Goal: Task Accomplishment & Management: Complete application form

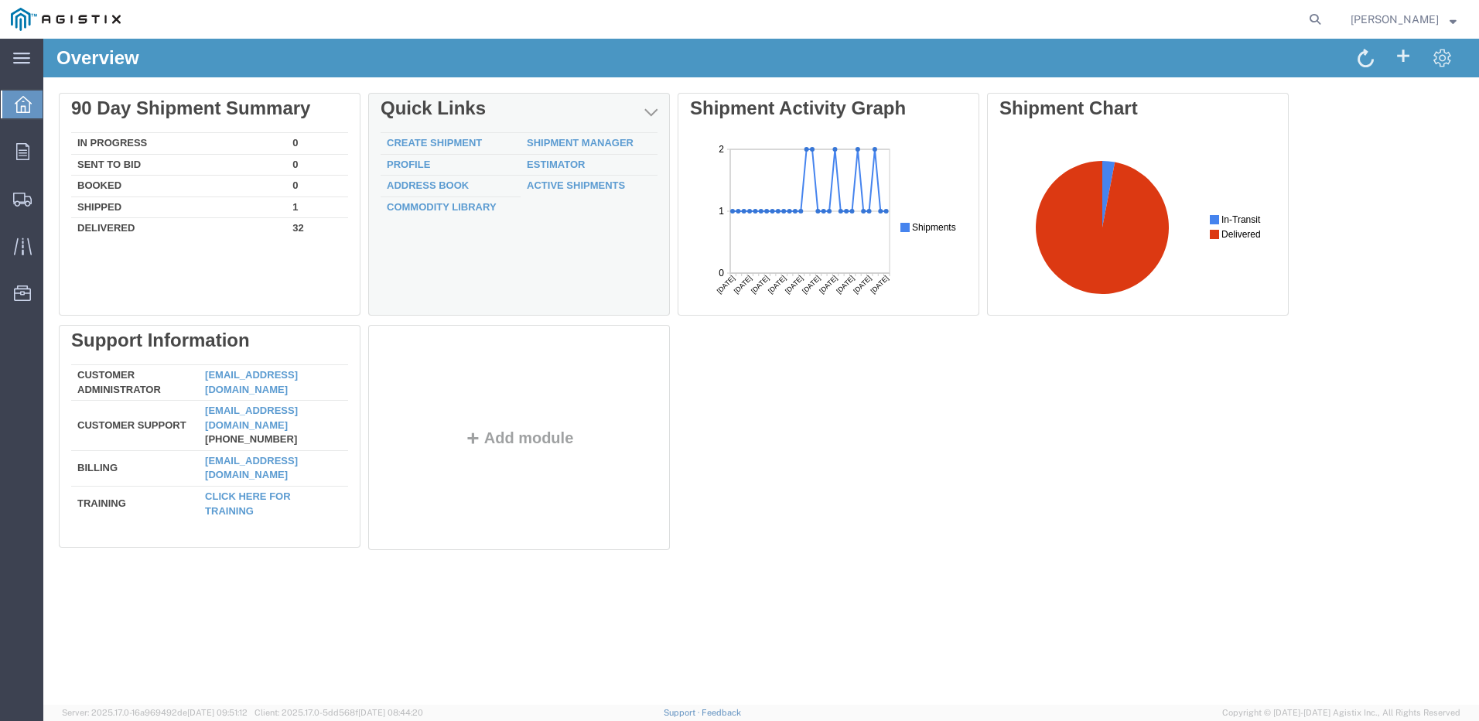
click at [432, 133] on td "Create Shipment" at bounding box center [451, 144] width 140 height 22
click at [436, 139] on link "Create Shipment" at bounding box center [434, 143] width 95 height 12
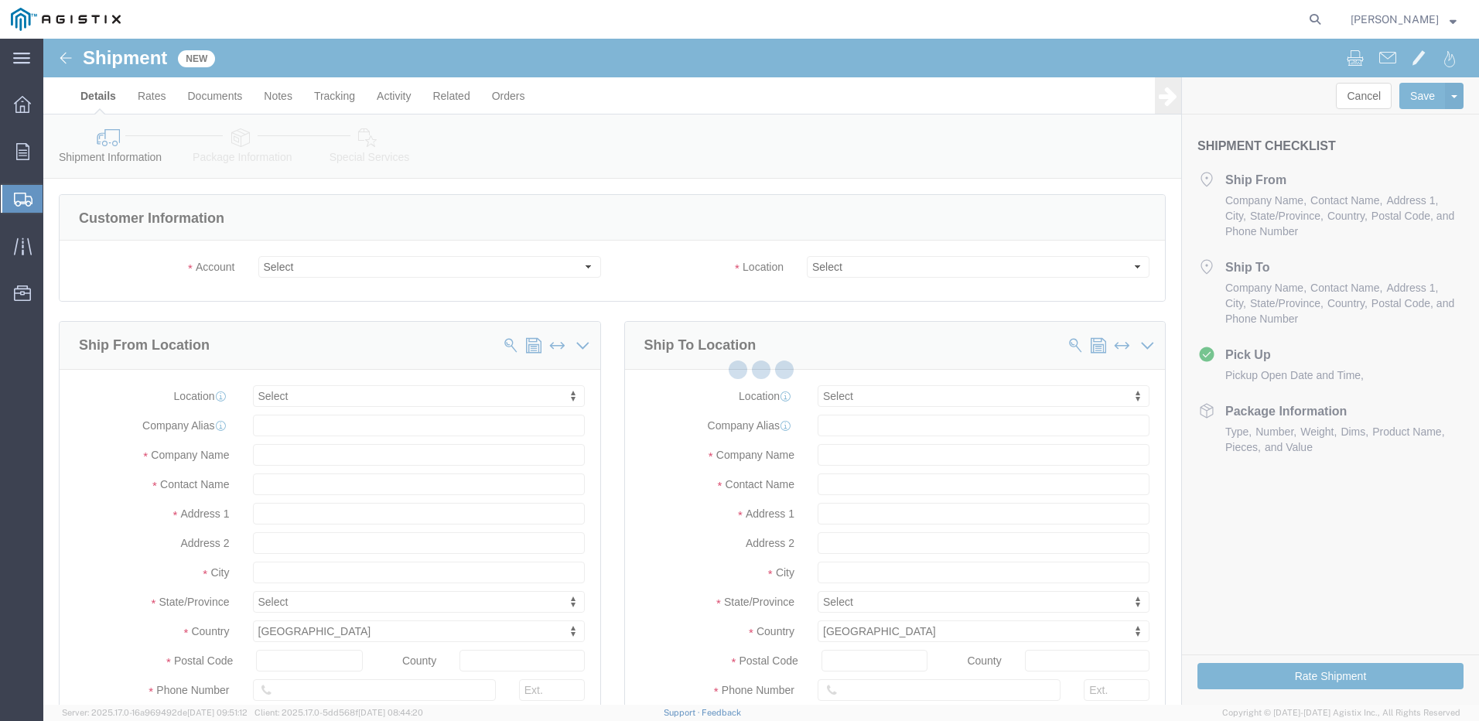
select select
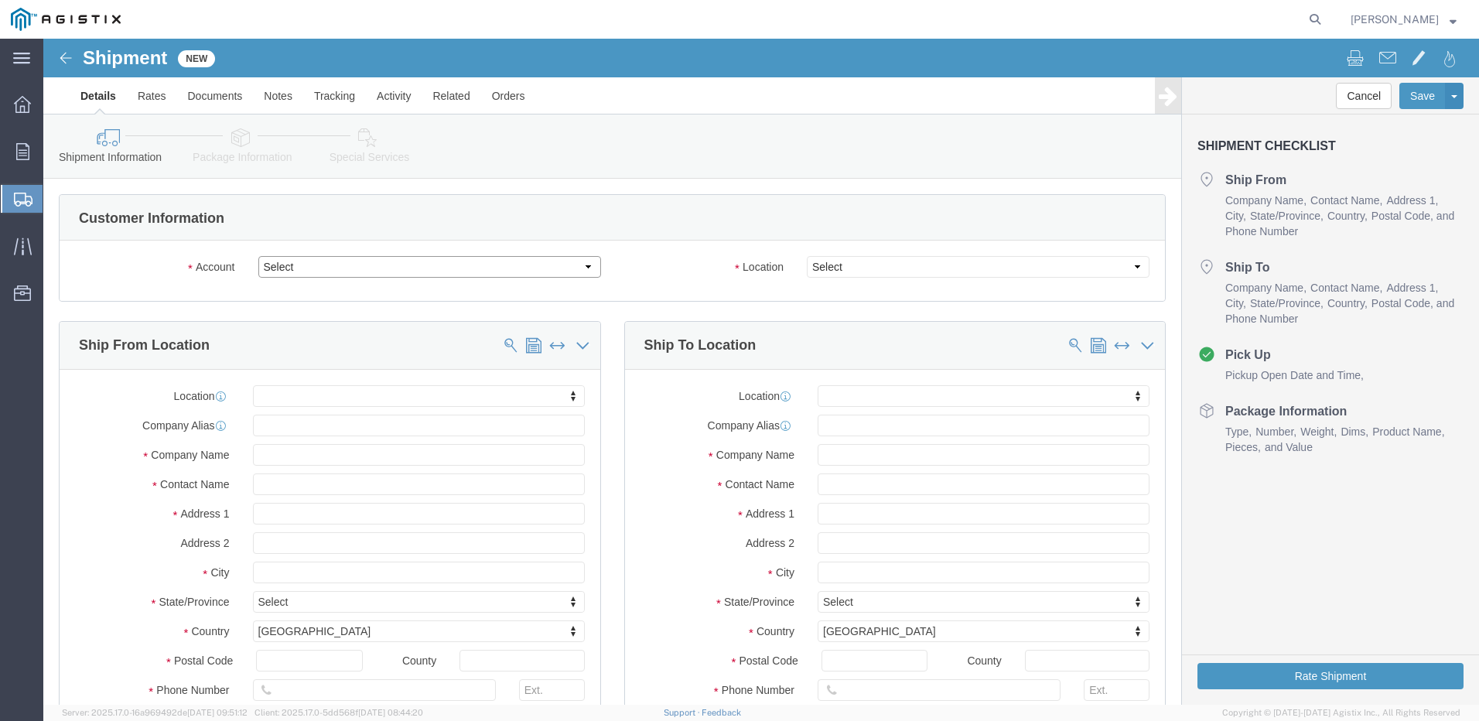
click select "Select Do It American Mfg Co LLC PG&E"
select select "9596"
click select "Select Do It American Mfg Co LLC PG&E"
select select "PURCHORD"
select select
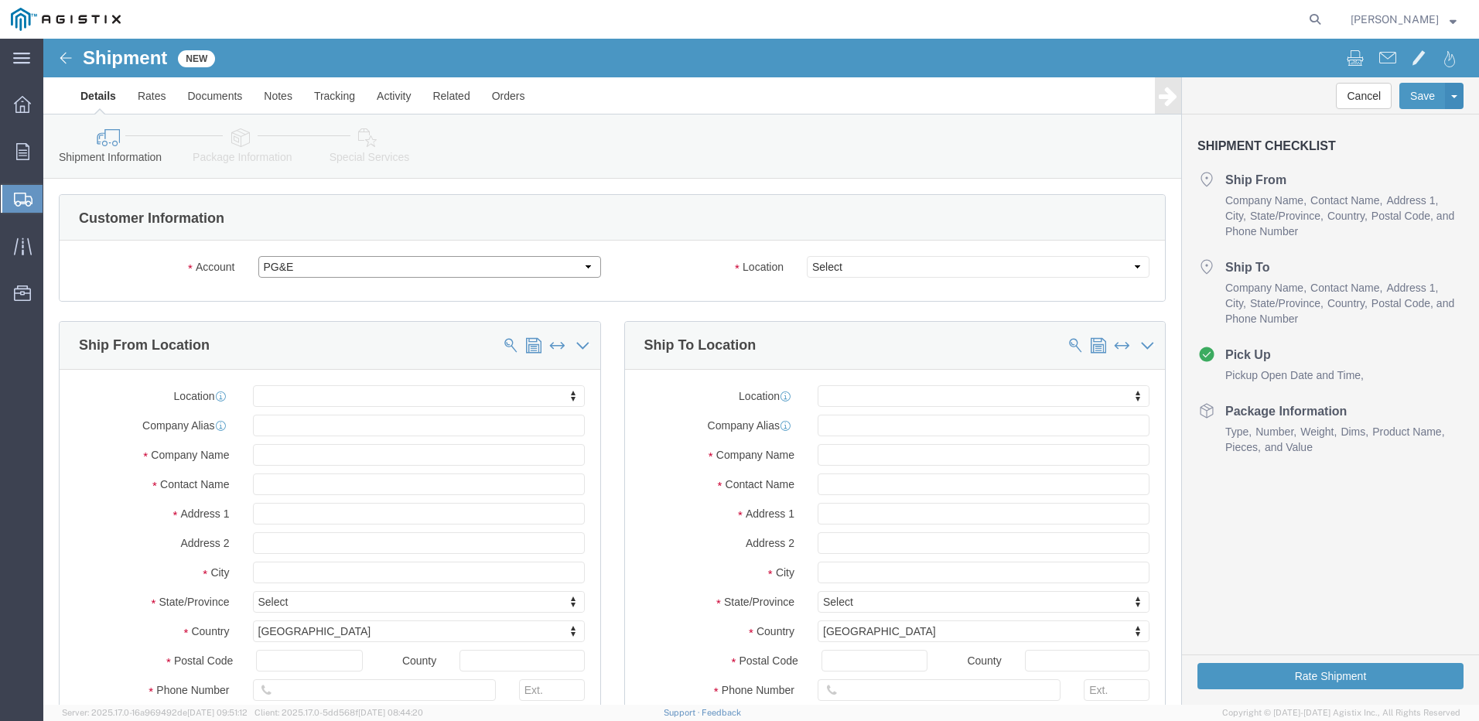
select select
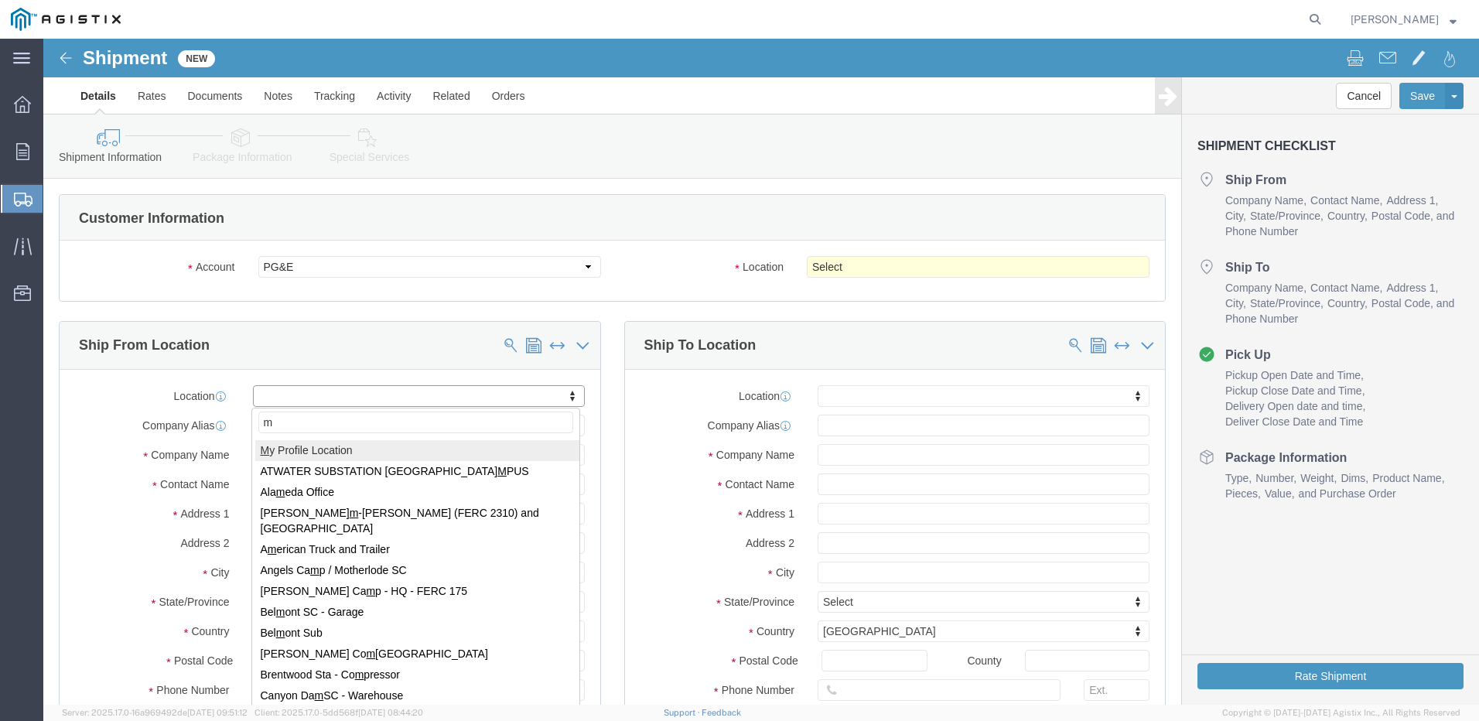
type input "m"
select select "MYPROFILE"
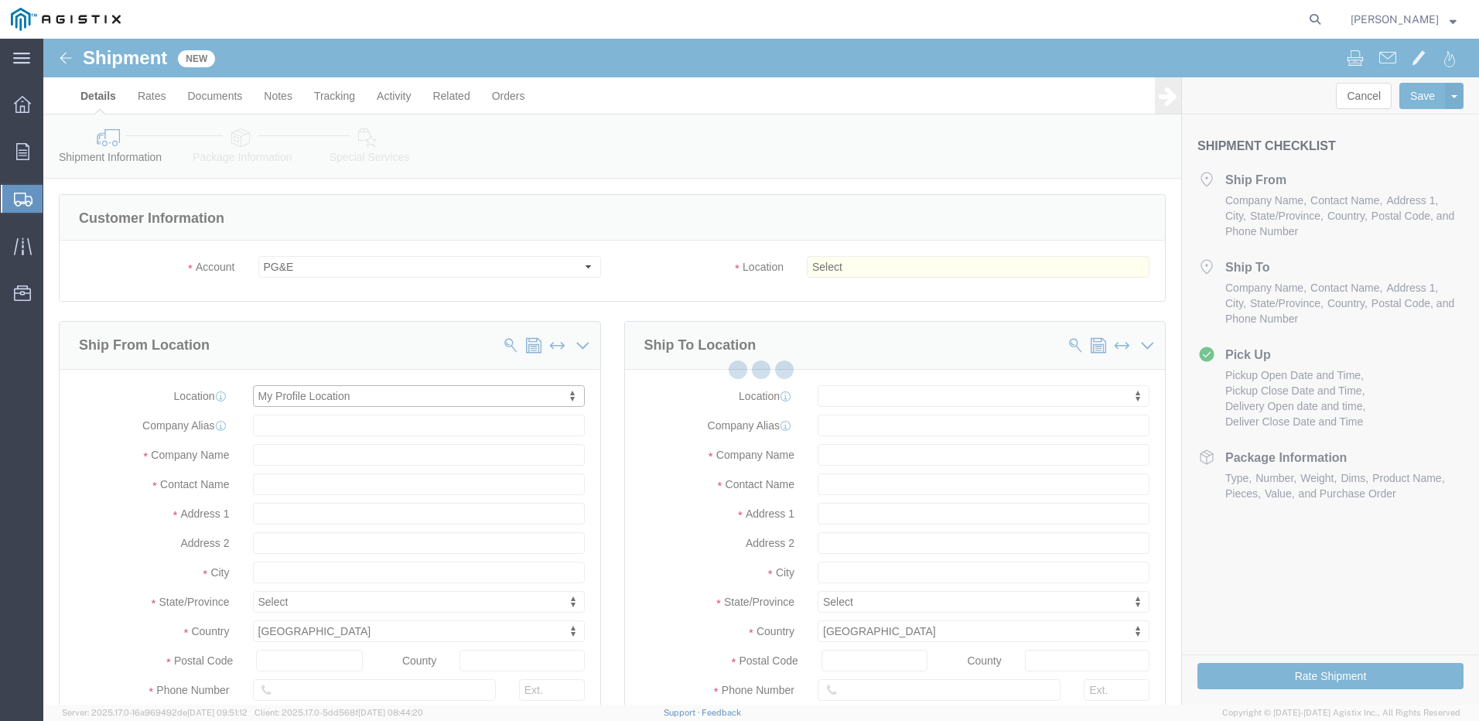
type input "Do It American Mfg Co LLC"
type input "[PERSON_NAME]"
type input "[STREET_ADDRESS]"
type input "Corona"
type input "92878"
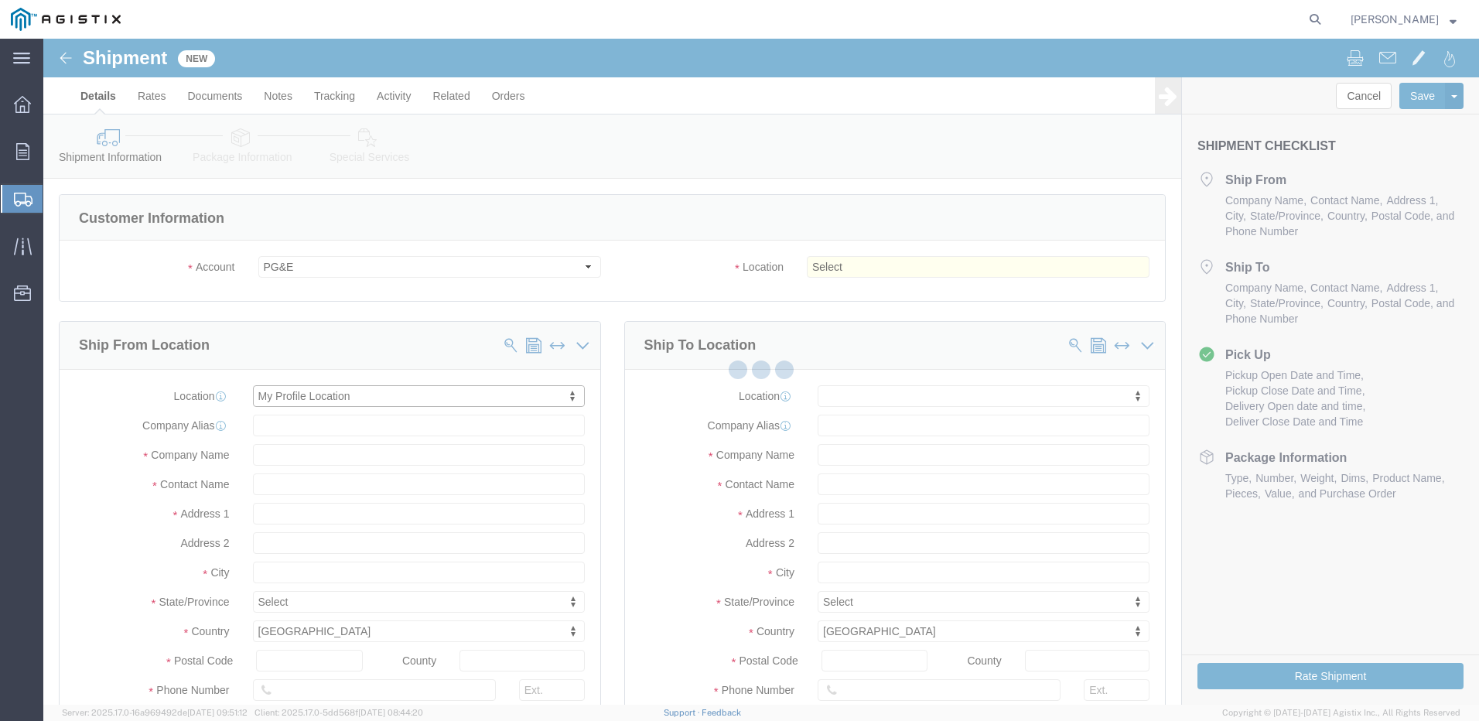
type input "9512549204"
type input "[EMAIL_ADDRESS][DOMAIN_NAME]"
checkbox input "true"
select select "CA"
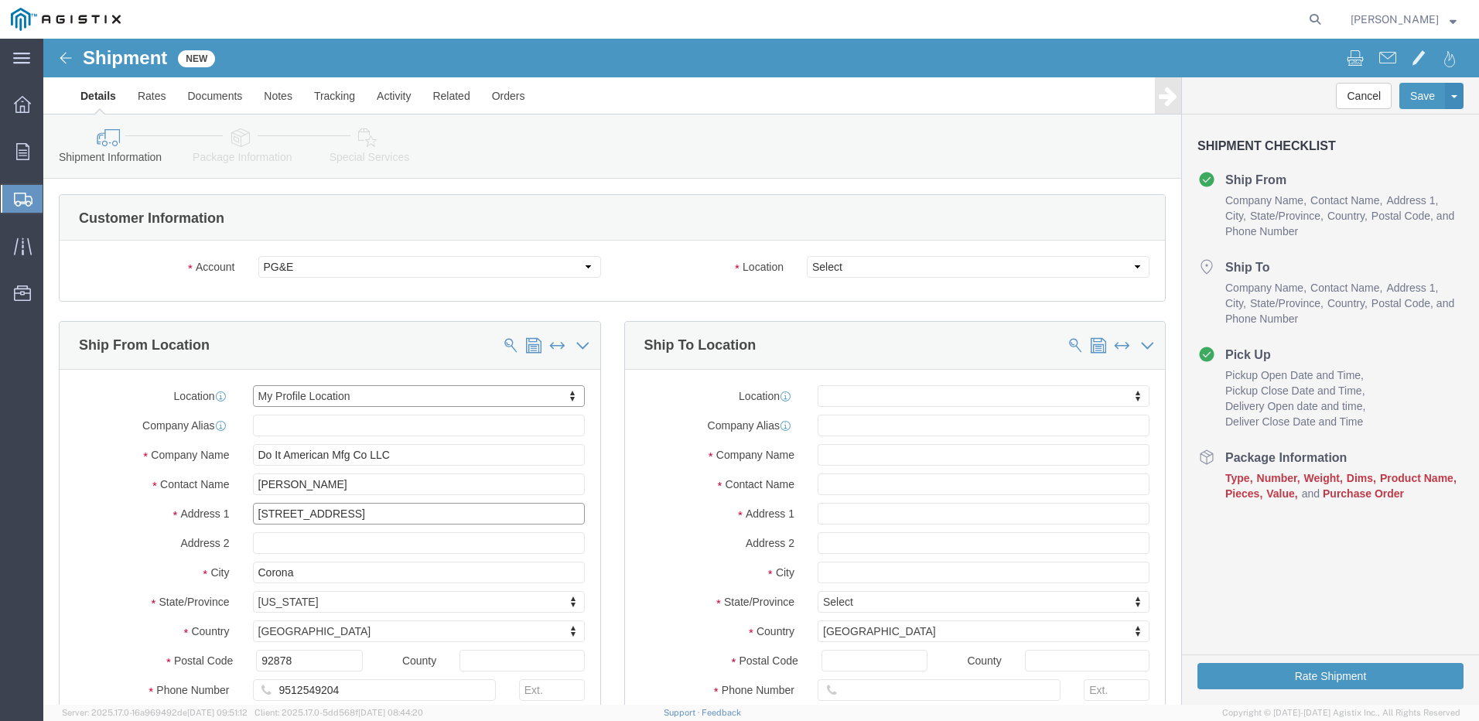
drag, startPoint x: 303, startPoint y: 477, endPoint x: 84, endPoint y: 453, distance: 221.0
click div "Location My Profile Location My Profile Location (OBSOLETE) [GEOGRAPHIC_DATA] S…"
type input "[STREET_ADDRESS]"
select select
click select "Select All Others [GEOGRAPHIC_DATA] [GEOGRAPHIC_DATA] [GEOGRAPHIC_DATA] [GEOGRA…"
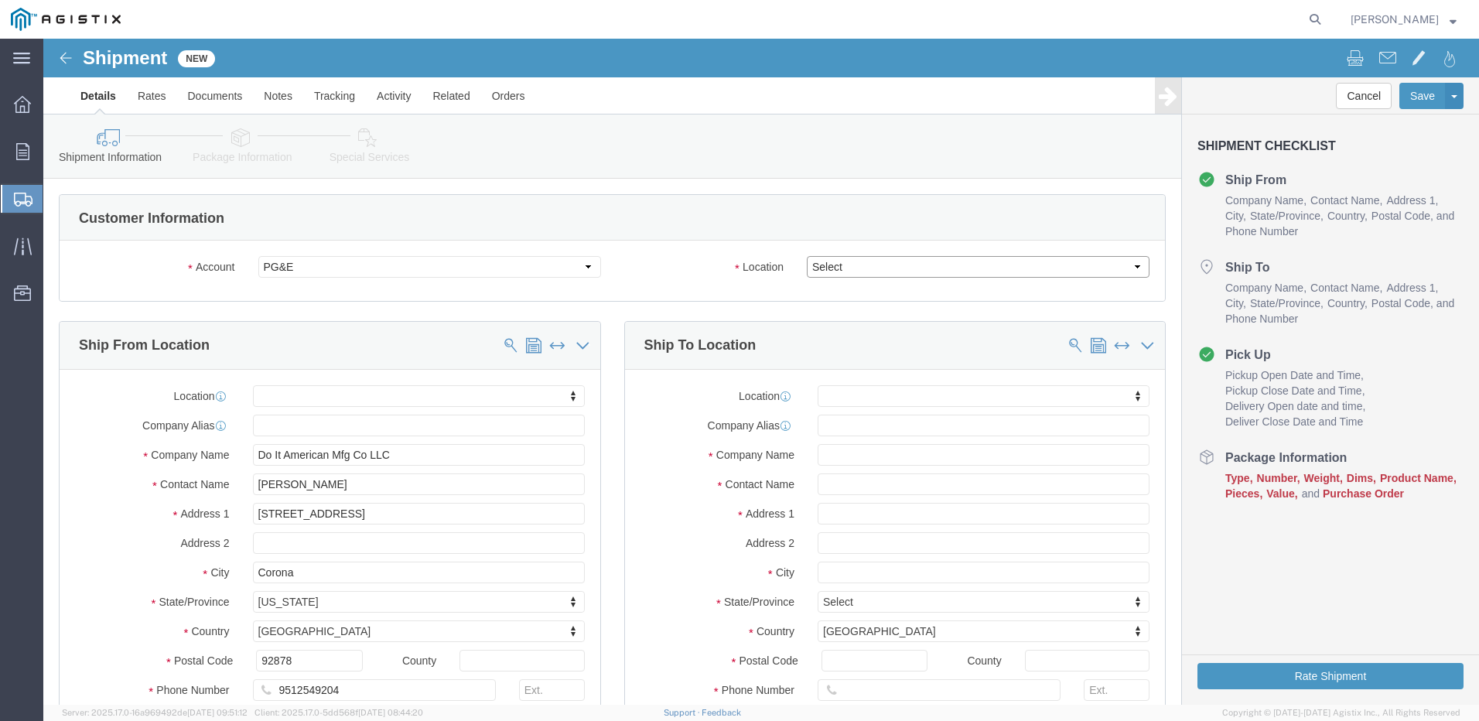
select select "19996"
click select "Select All Others [GEOGRAPHIC_DATA] [GEOGRAPHIC_DATA] [GEOGRAPHIC_DATA] [GEOGRA…"
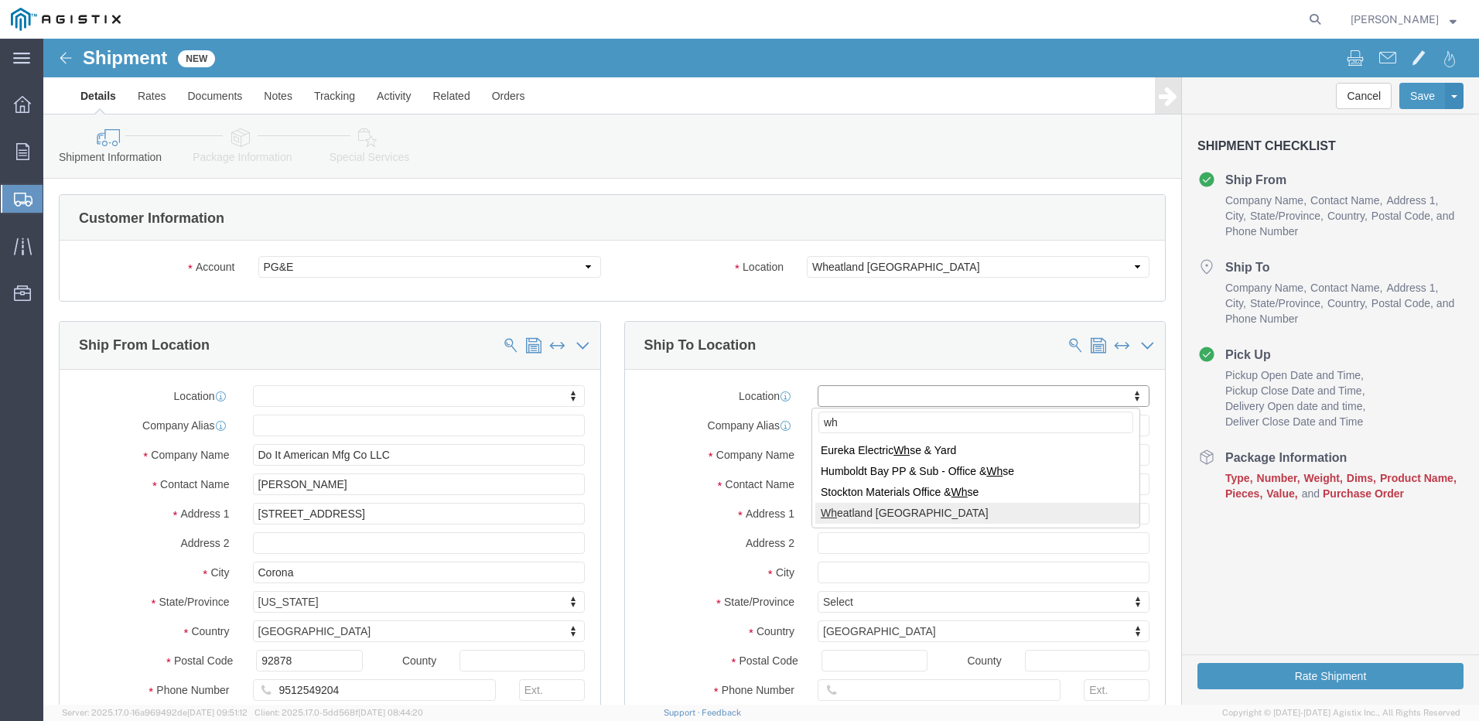
type input "wh"
select select "19996"
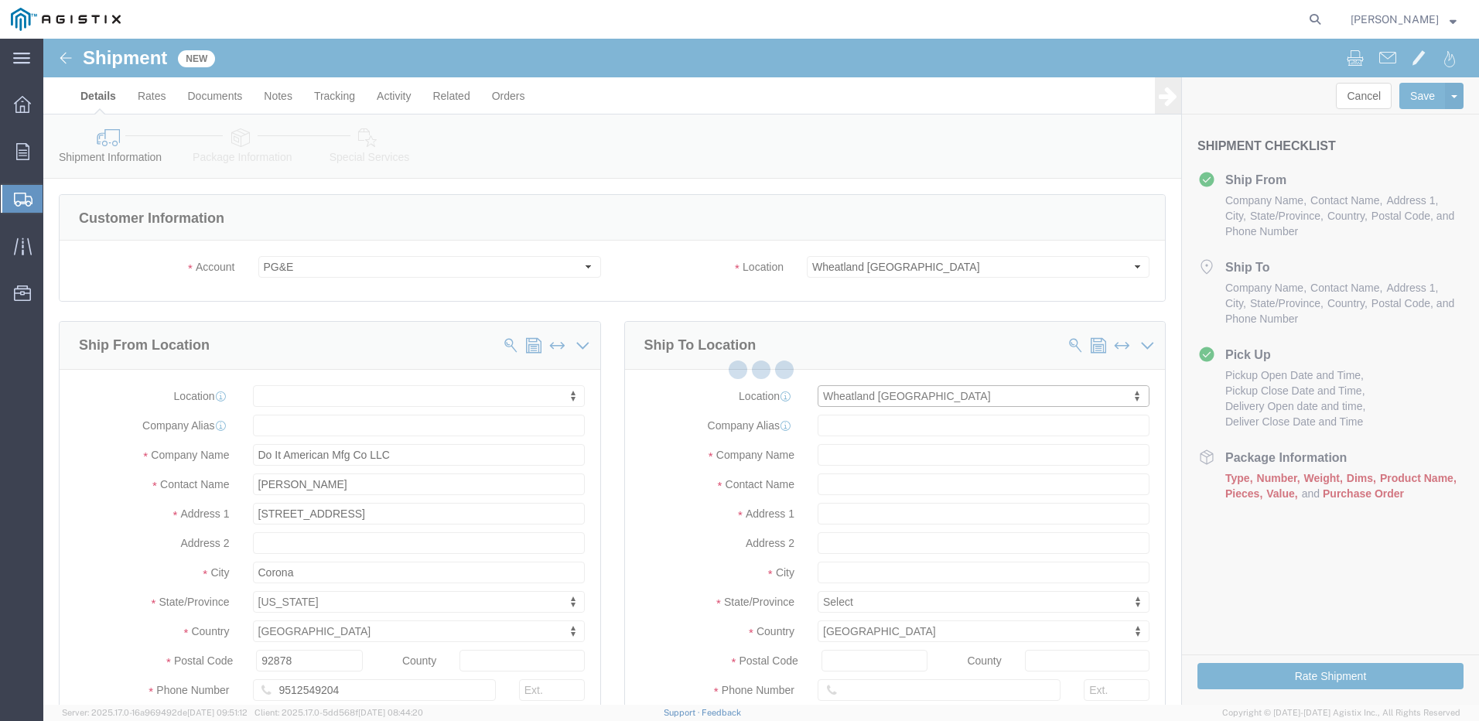
type input "PG&E"
type input "[STREET_ADDRESS]"
type input "Wheatland"
type input "95692"
select select "CA"
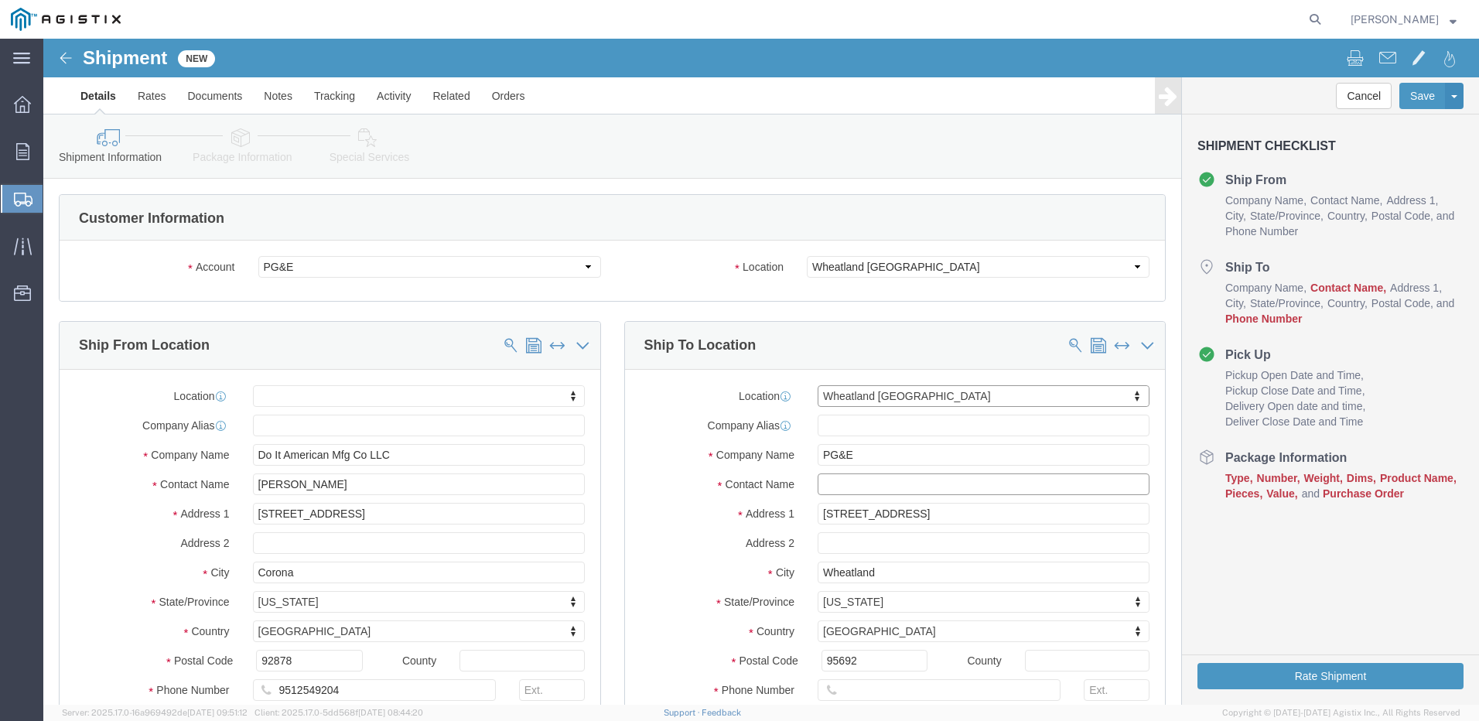
click input "text"
type input "[PERSON_NAME]"
click input "text"
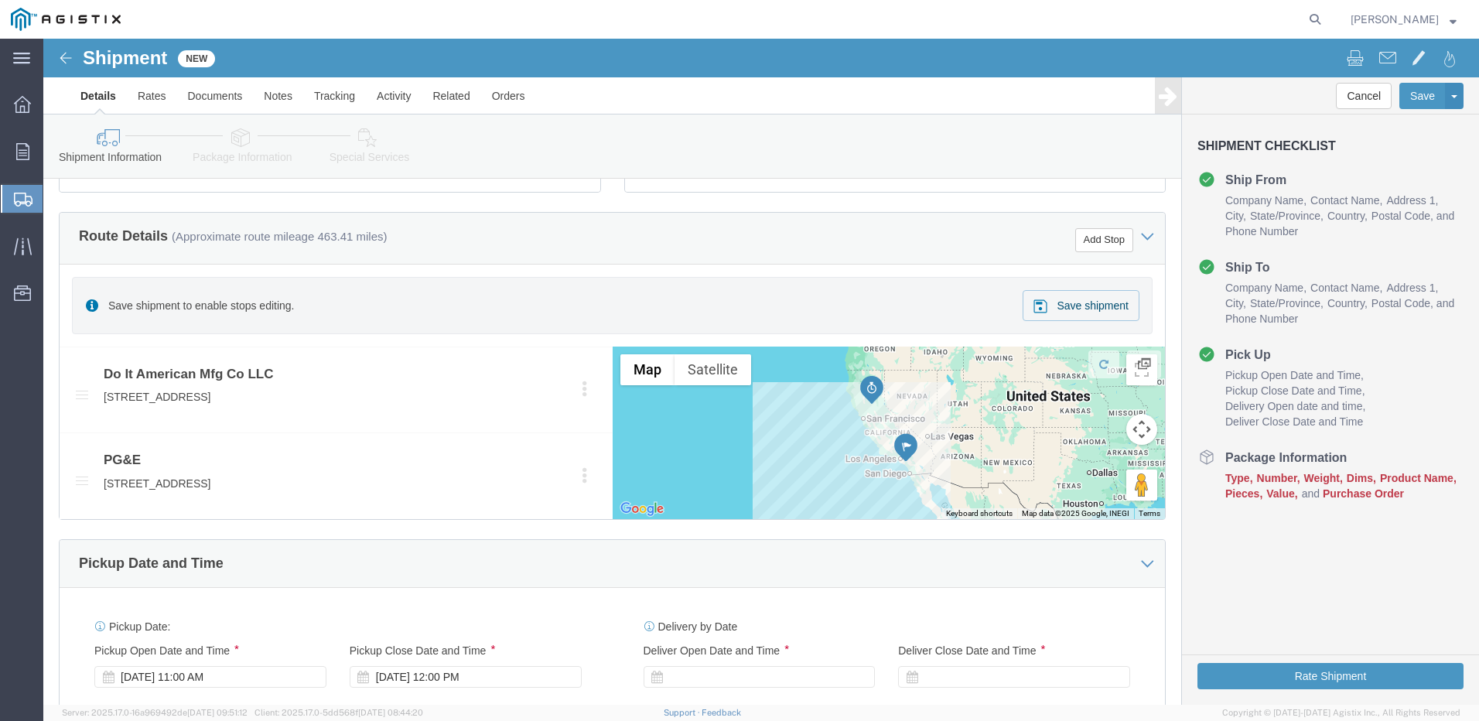
scroll to position [774, 0]
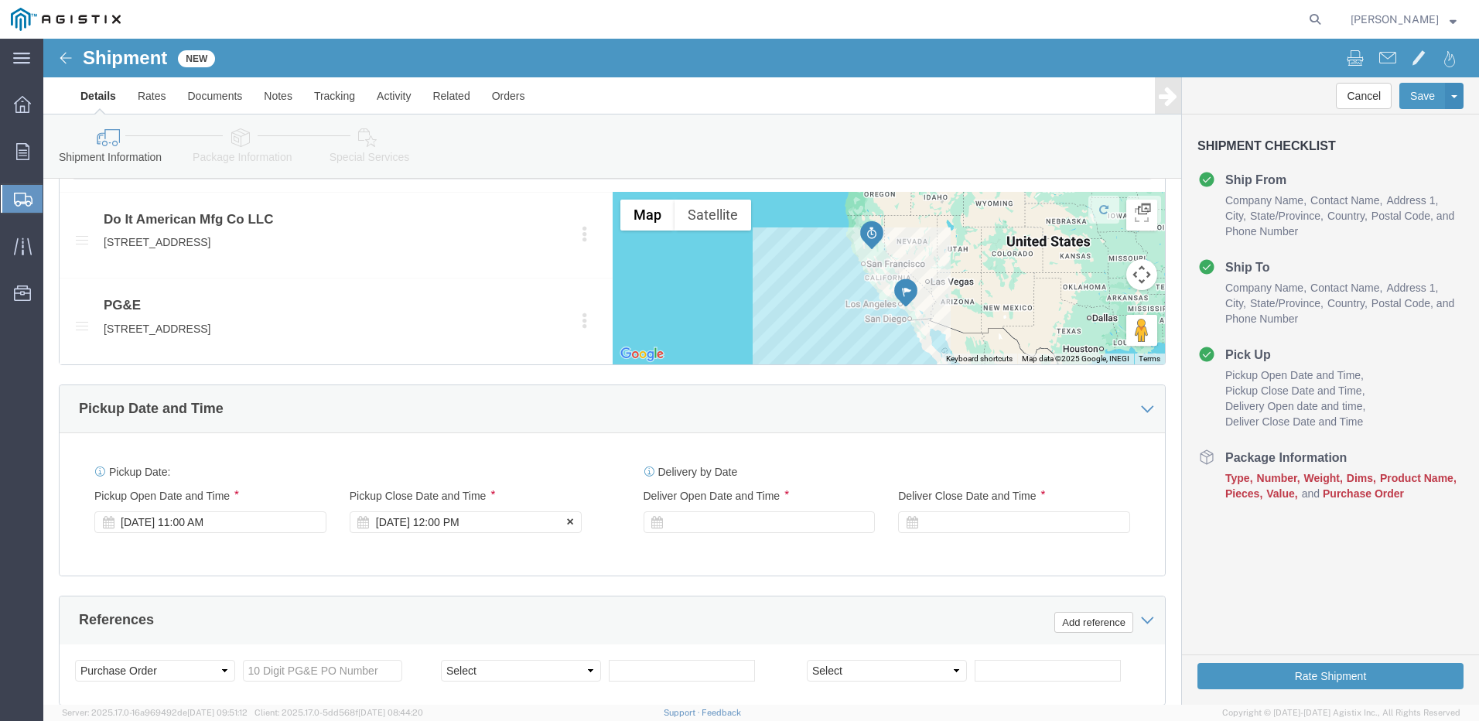
type input "[PHONE_NUMBER]"
click div "[DATE] 12:00 PM"
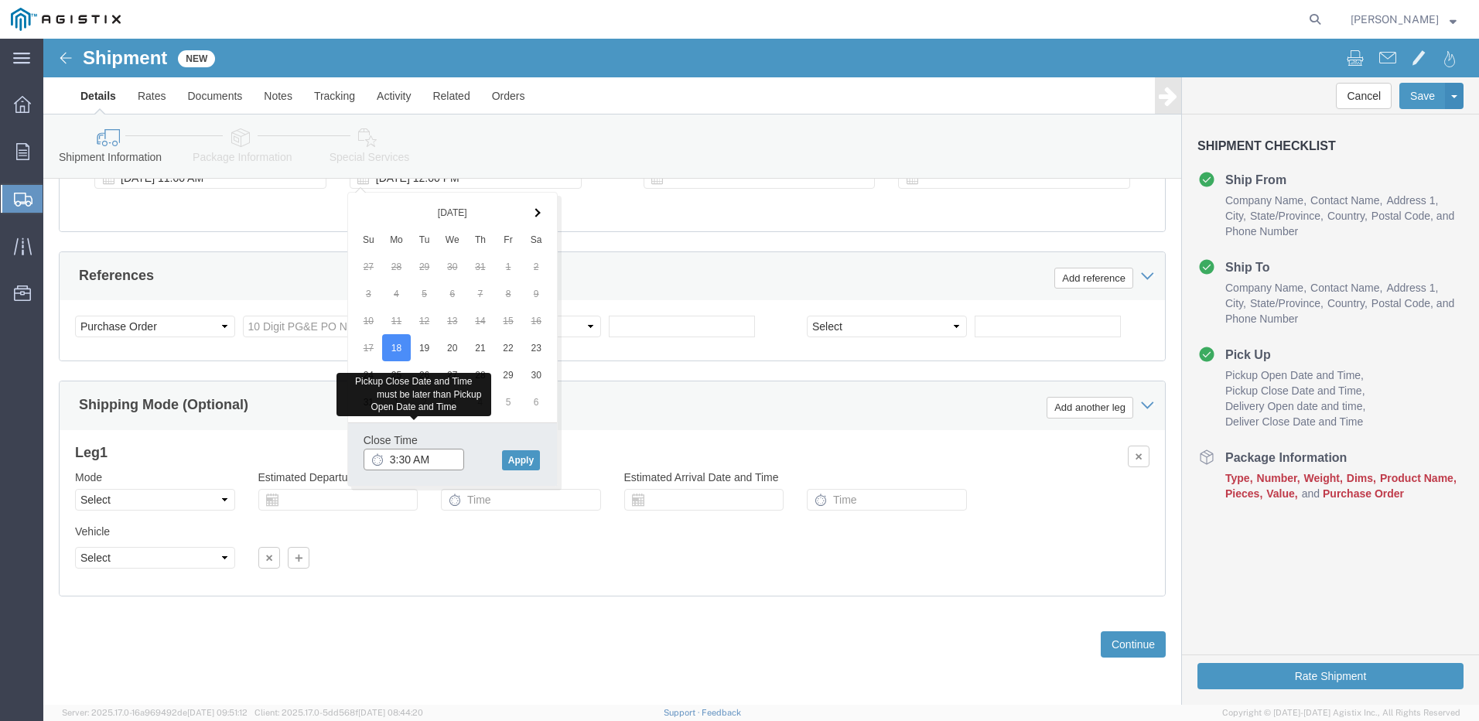
type input "3:30 PM"
click button "Apply"
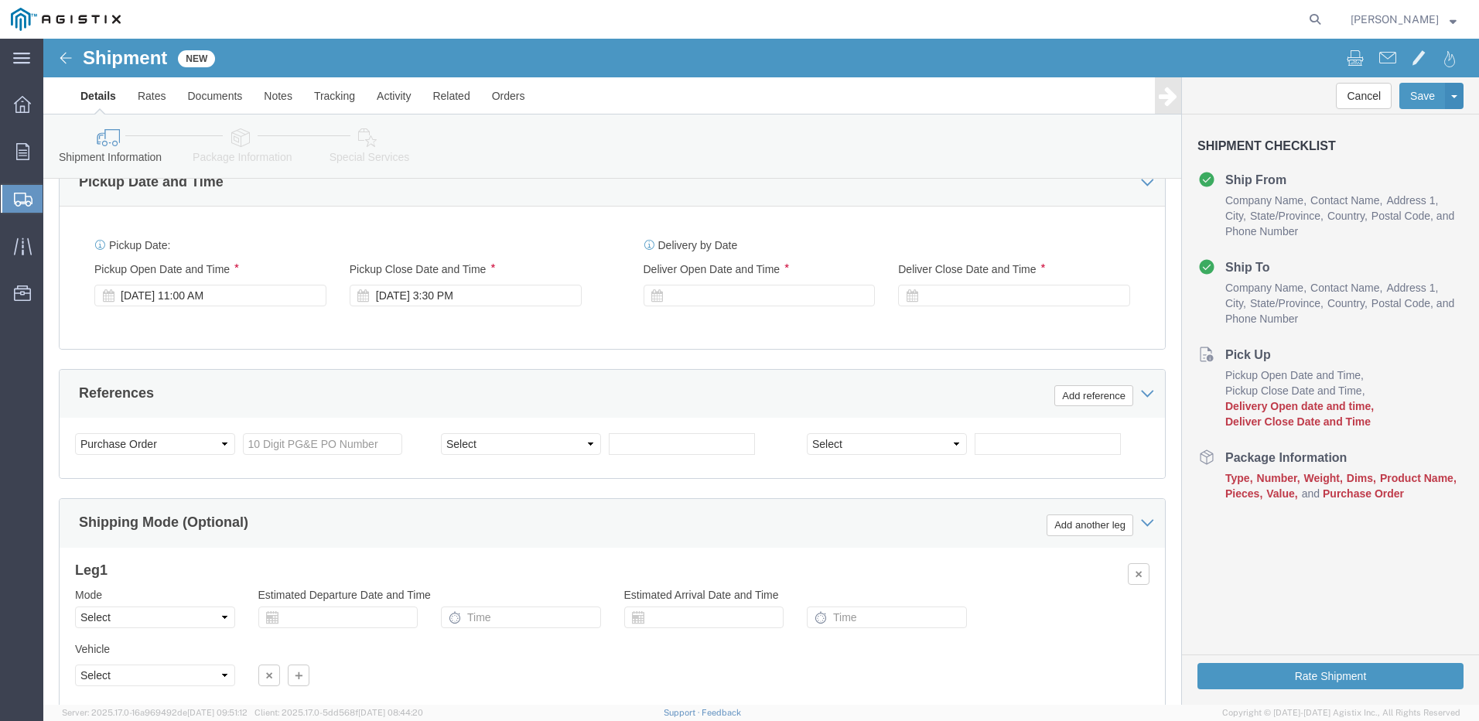
scroll to position [963, 0]
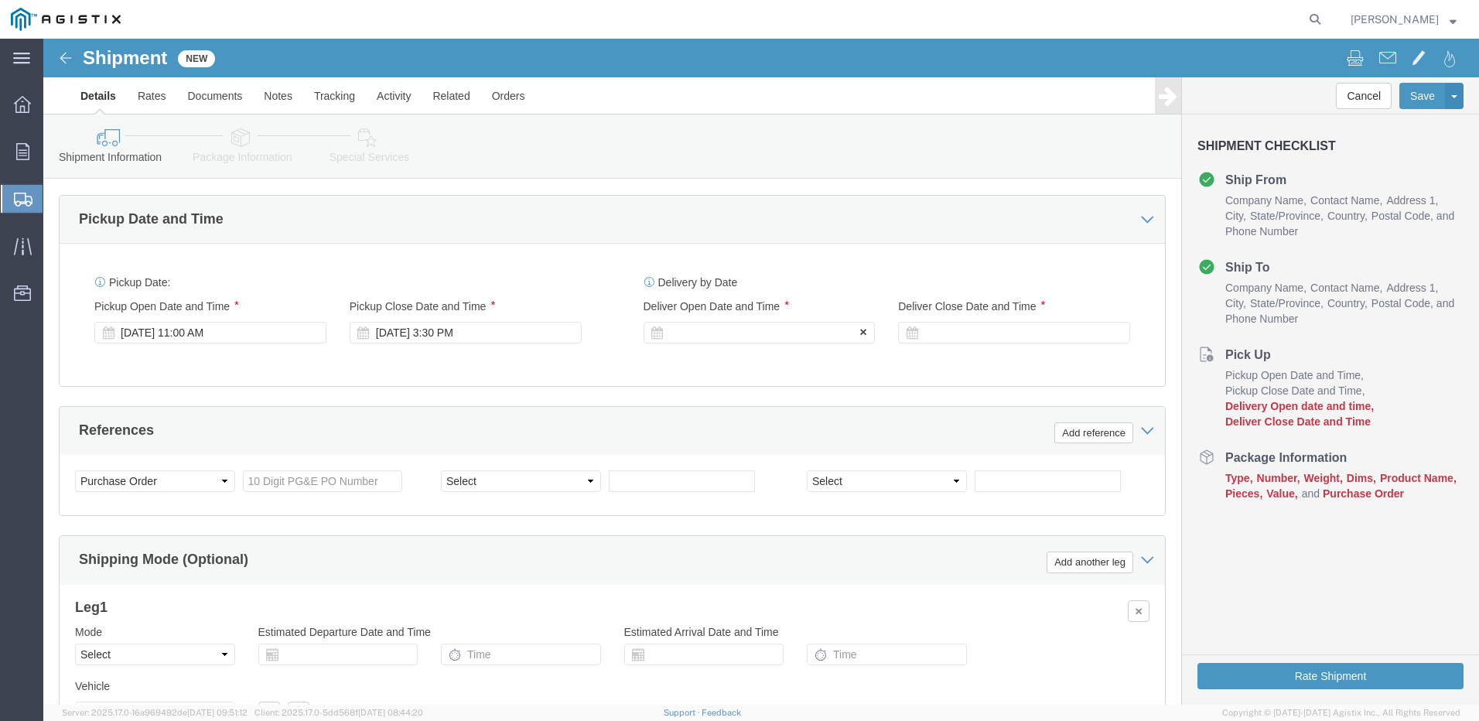
click div
click input "4:30 PM"
type input "8:00 AM"
click button "Apply"
click div
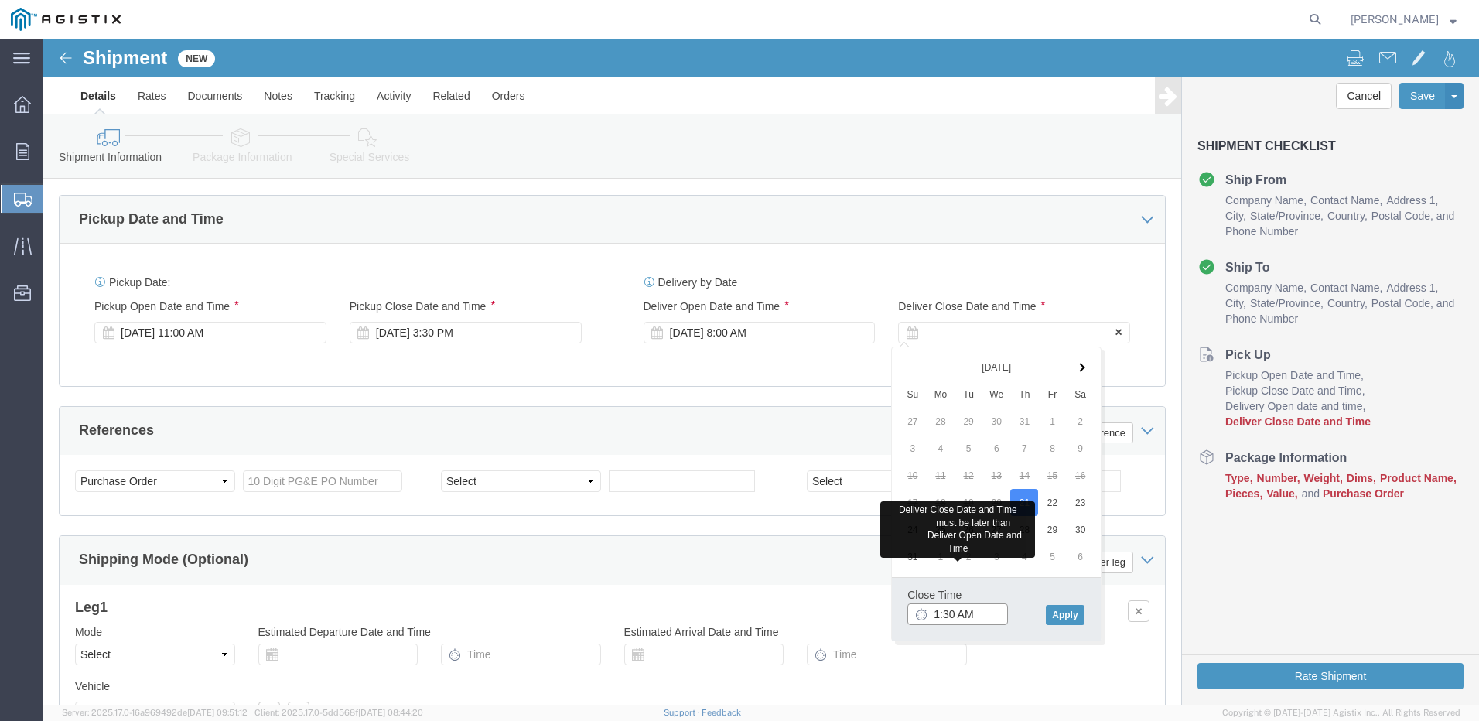
type input "1:30 PM"
click button "Apply"
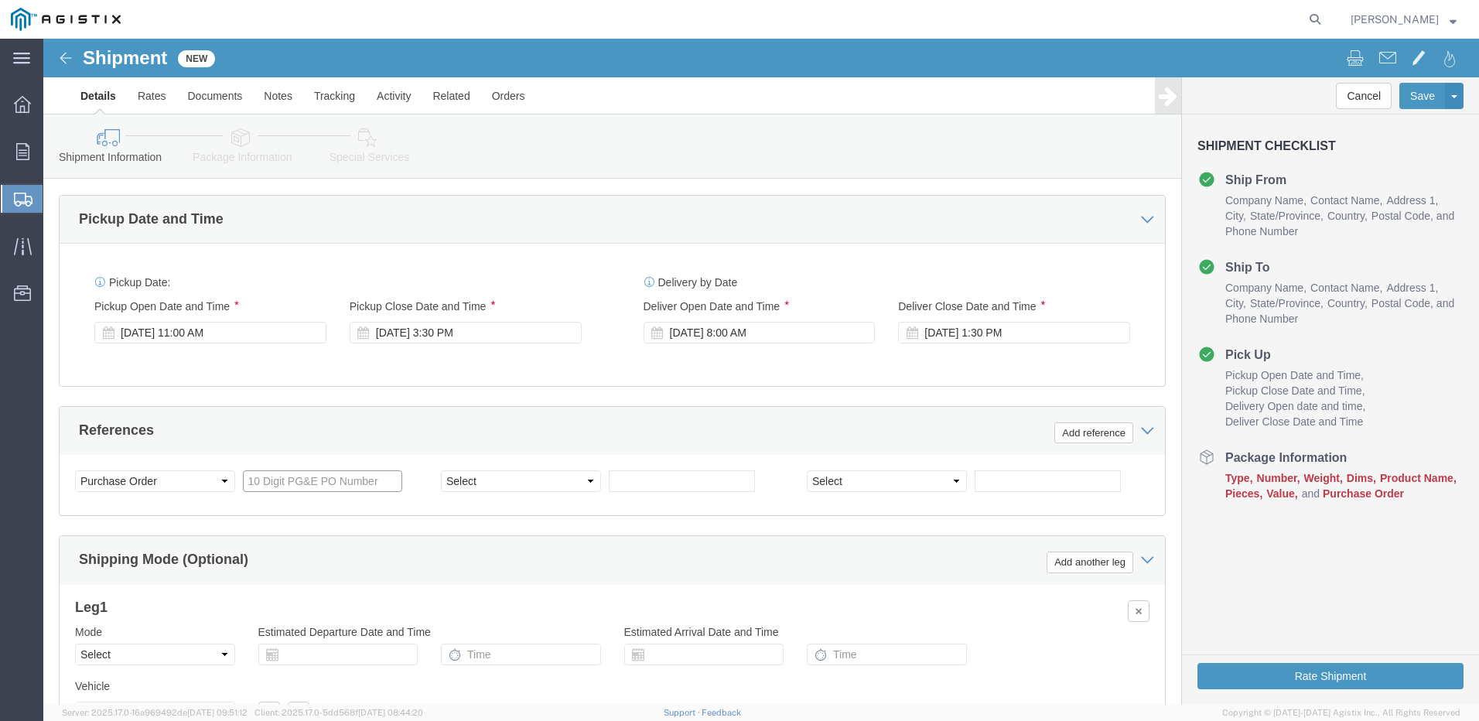
drag, startPoint x: 227, startPoint y: 440, endPoint x: 323, endPoint y: 464, distance: 99.1
click input "text"
type input "3501411630"
click select "Select Account Type Activity ID Airline Appointment Number ASN Batch Request # …"
select select "PURCHORD"
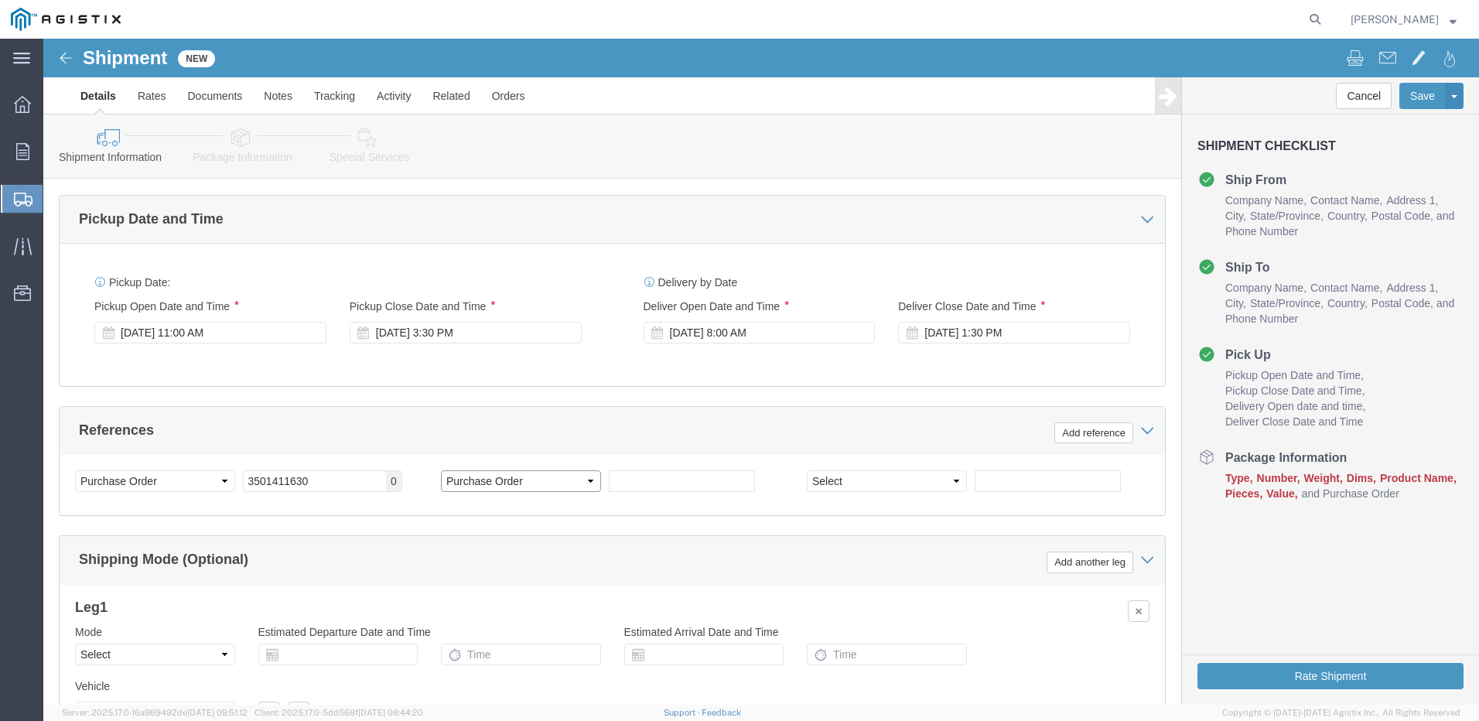
click select "Select Account Type Activity ID Airline Appointment Number ASN Batch Request # …"
click input "text"
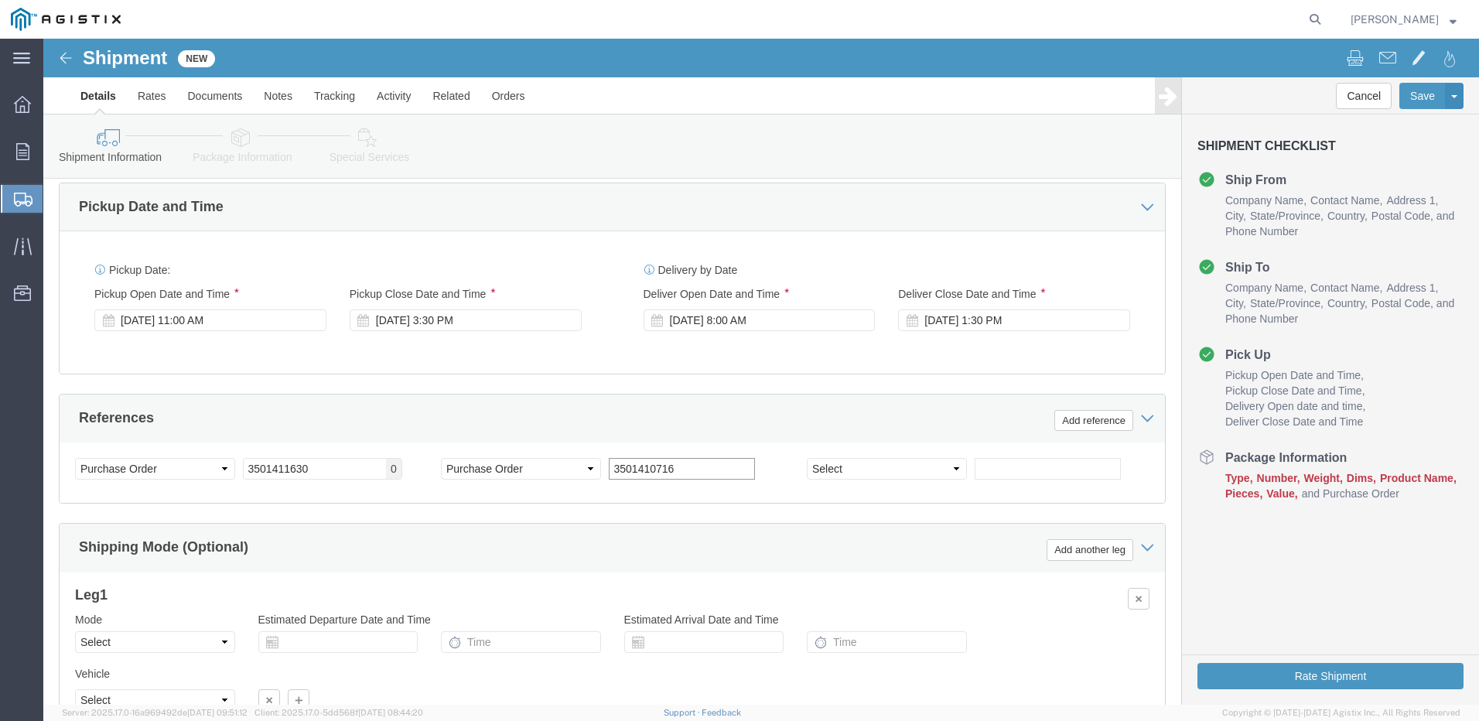
scroll to position [1118, 0]
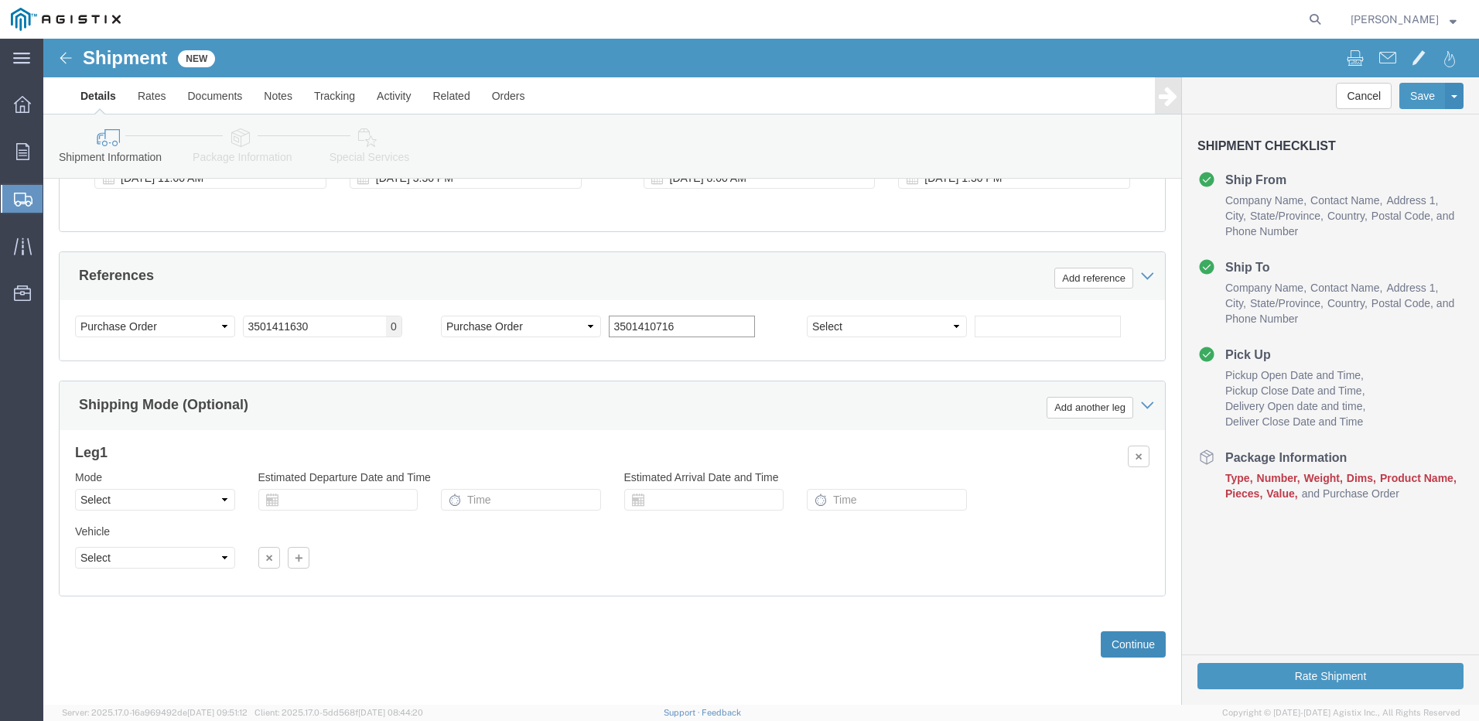
type input "3501410716"
drag, startPoint x: 1072, startPoint y: 603, endPoint x: 1059, endPoint y: 597, distance: 13.8
click button "Continue"
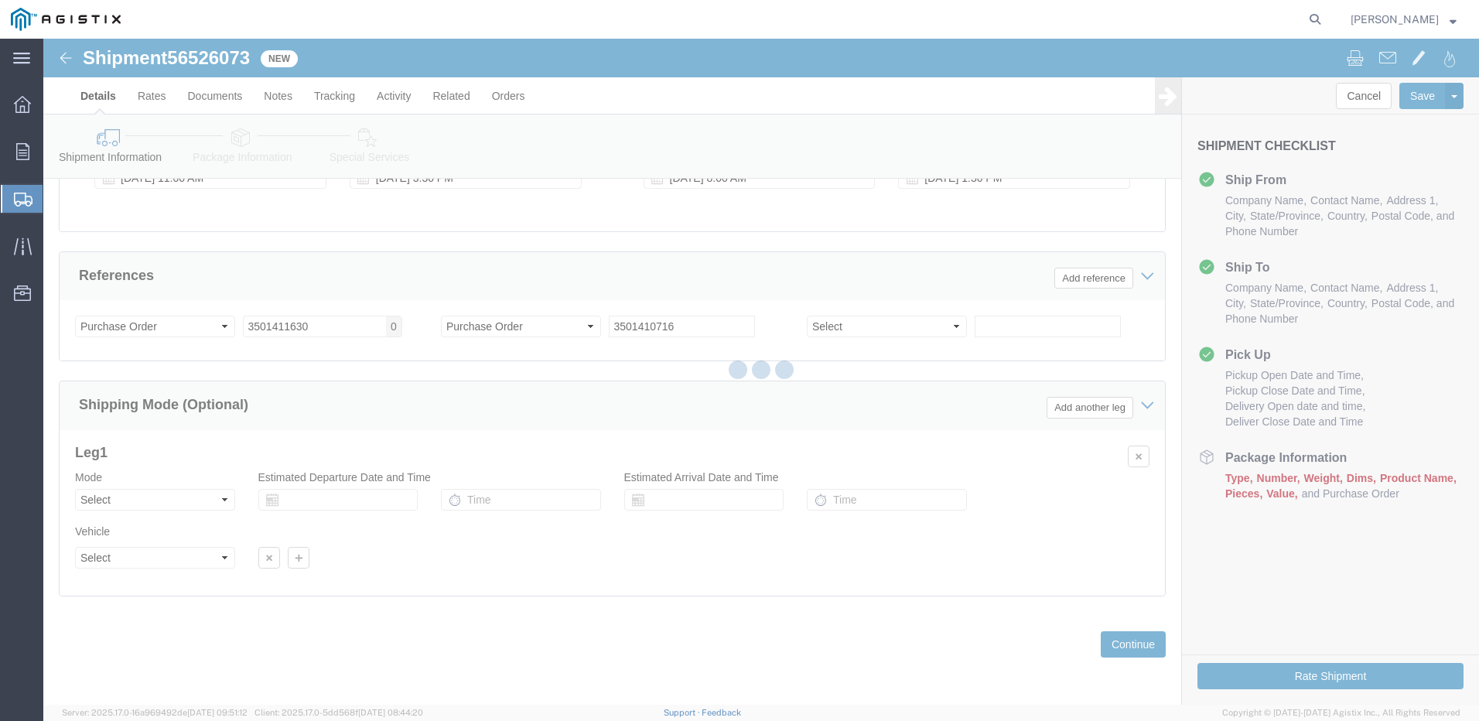
select select "19996"
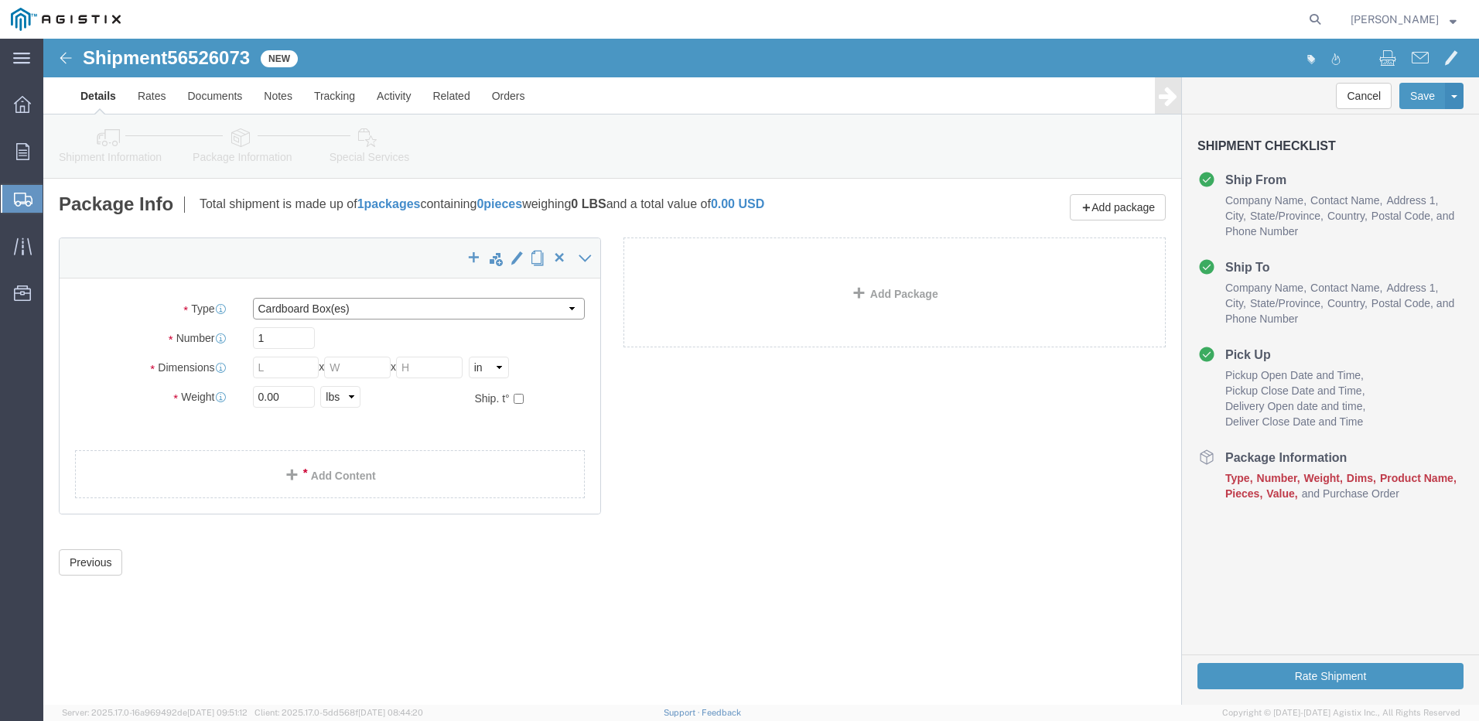
click select "Select Bulk Bundle(s) Cardboard Box(es) Carton(s) Crate(s) Drum(s) (Fiberboard)…"
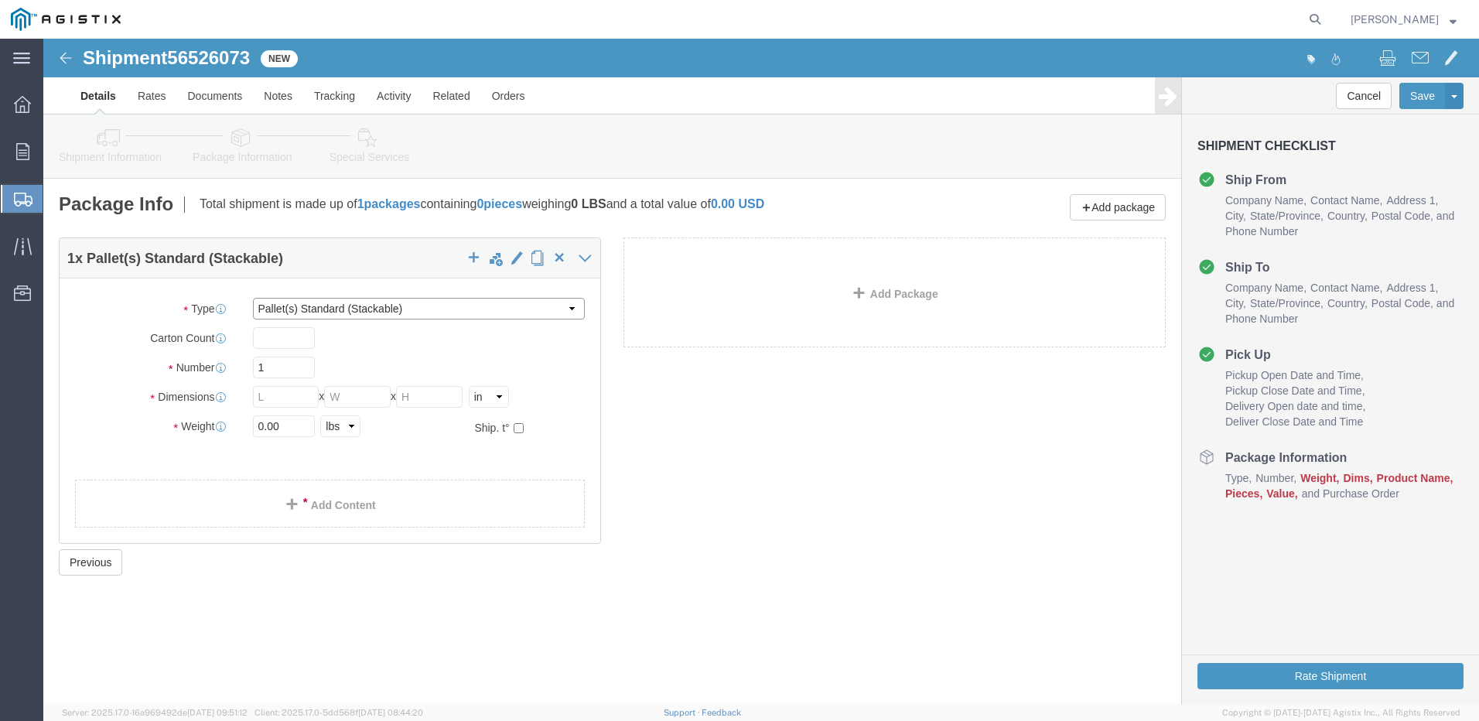
drag, startPoint x: 262, startPoint y: 263, endPoint x: 269, endPoint y: 282, distance: 19.8
click select "Select Bulk Bundle(s) Cardboard Box(es) Carton(s) Crate(s) Drum(s) (Fiberboard)…"
select select "PSNS"
click select "Select Bulk Bundle(s) Cardboard Box(es) Carton(s) Crate(s) Drum(s) (Fiberboard)…"
click input "1"
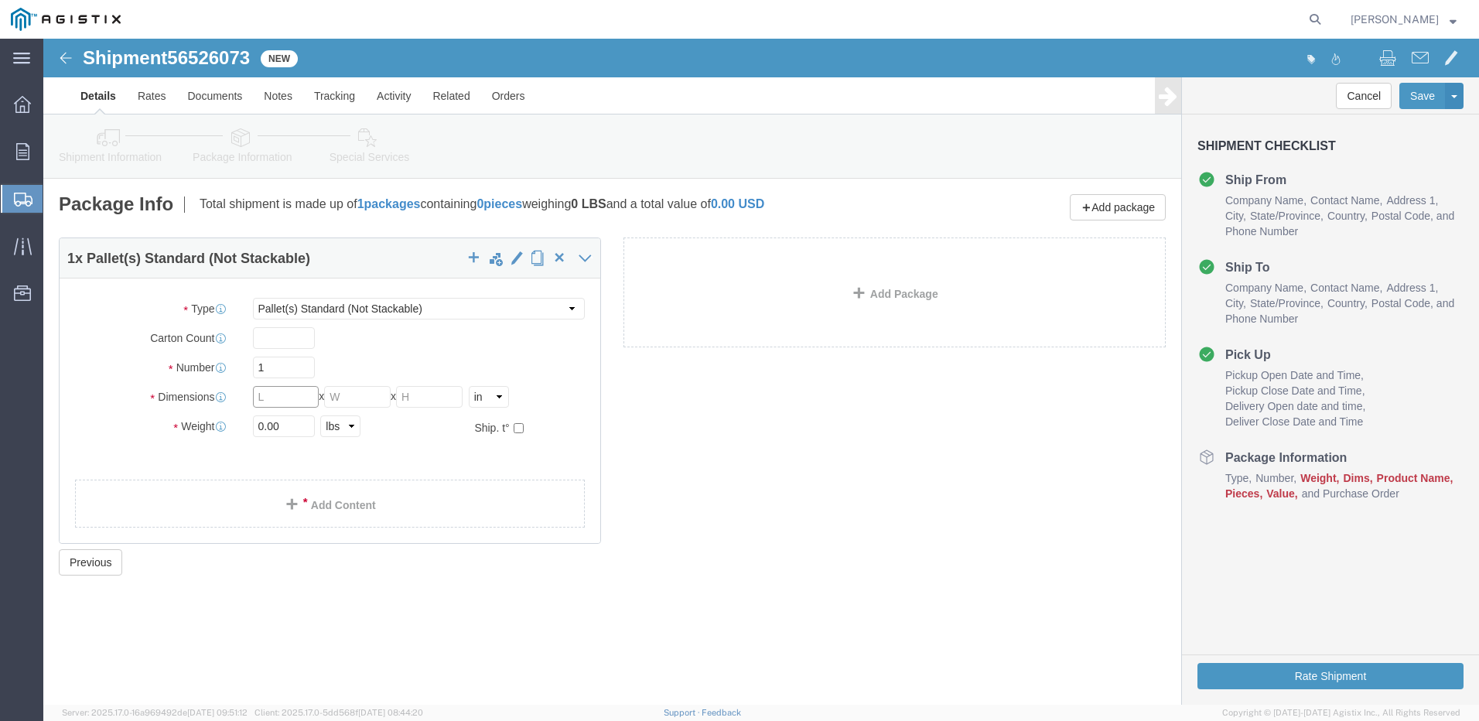
click input "text"
type input "44"
type input "26"
click div "Weight 0.00 Select kgs lbs Ship. t°"
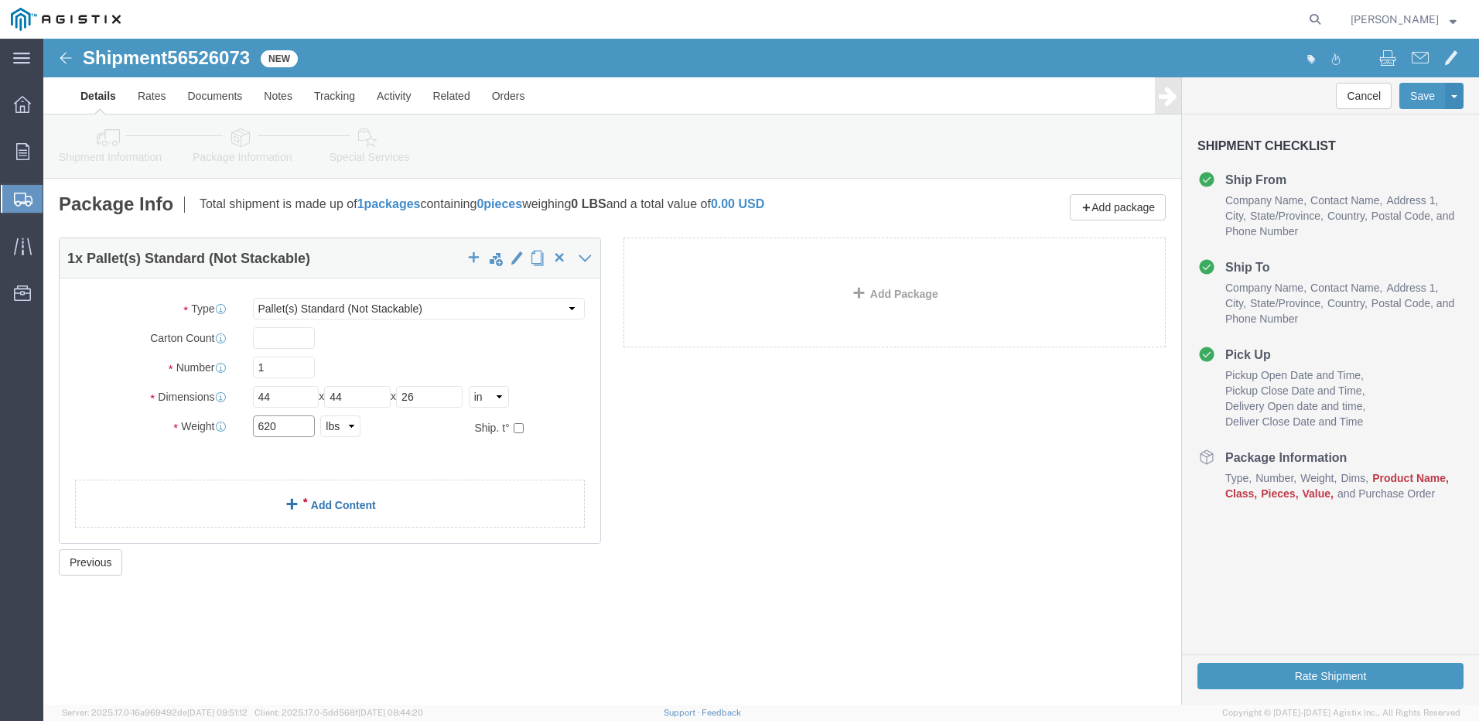
type input "620"
click div "1 x Pallet(s) Standard (Not Stackable) Package Type Select Bulk Bundle(s) Cardb…"
click button "Save"
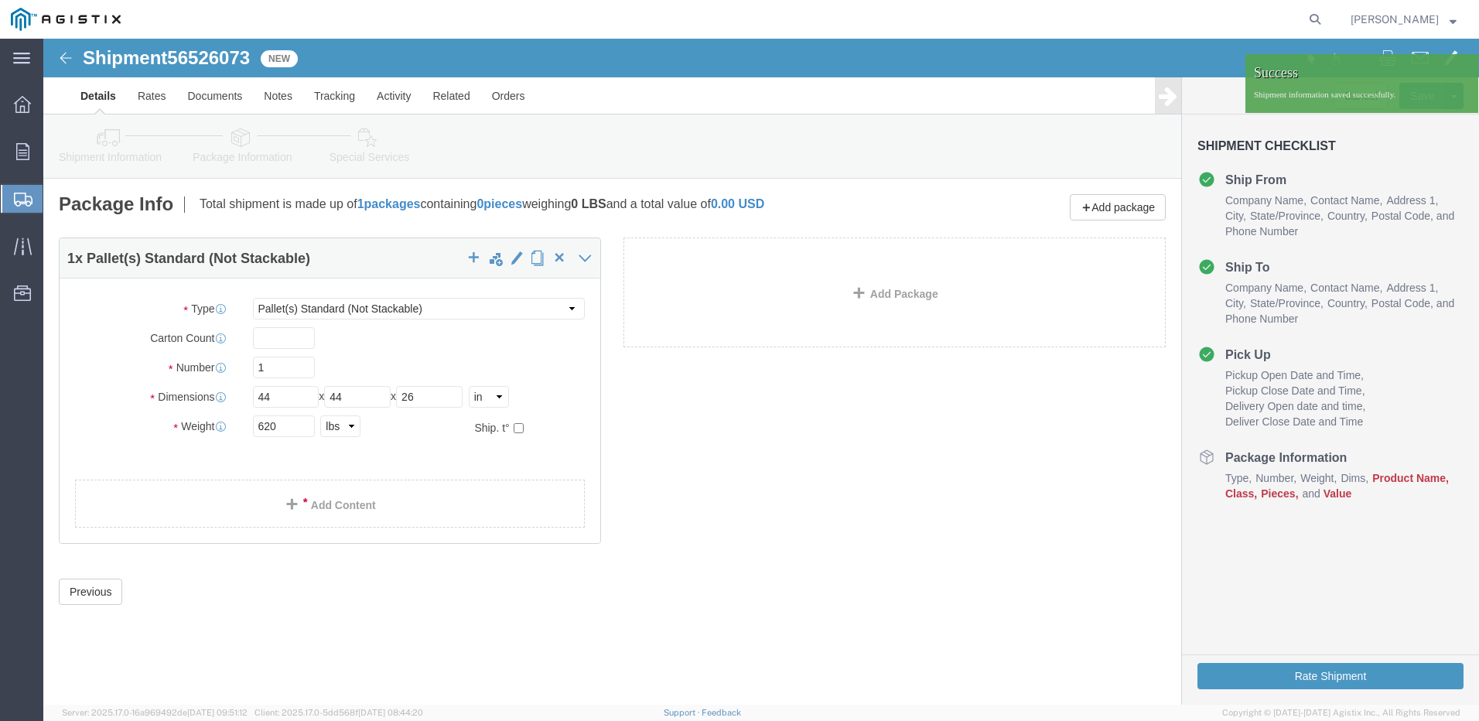
click at [36, 190] on div at bounding box center [22, 199] width 43 height 28
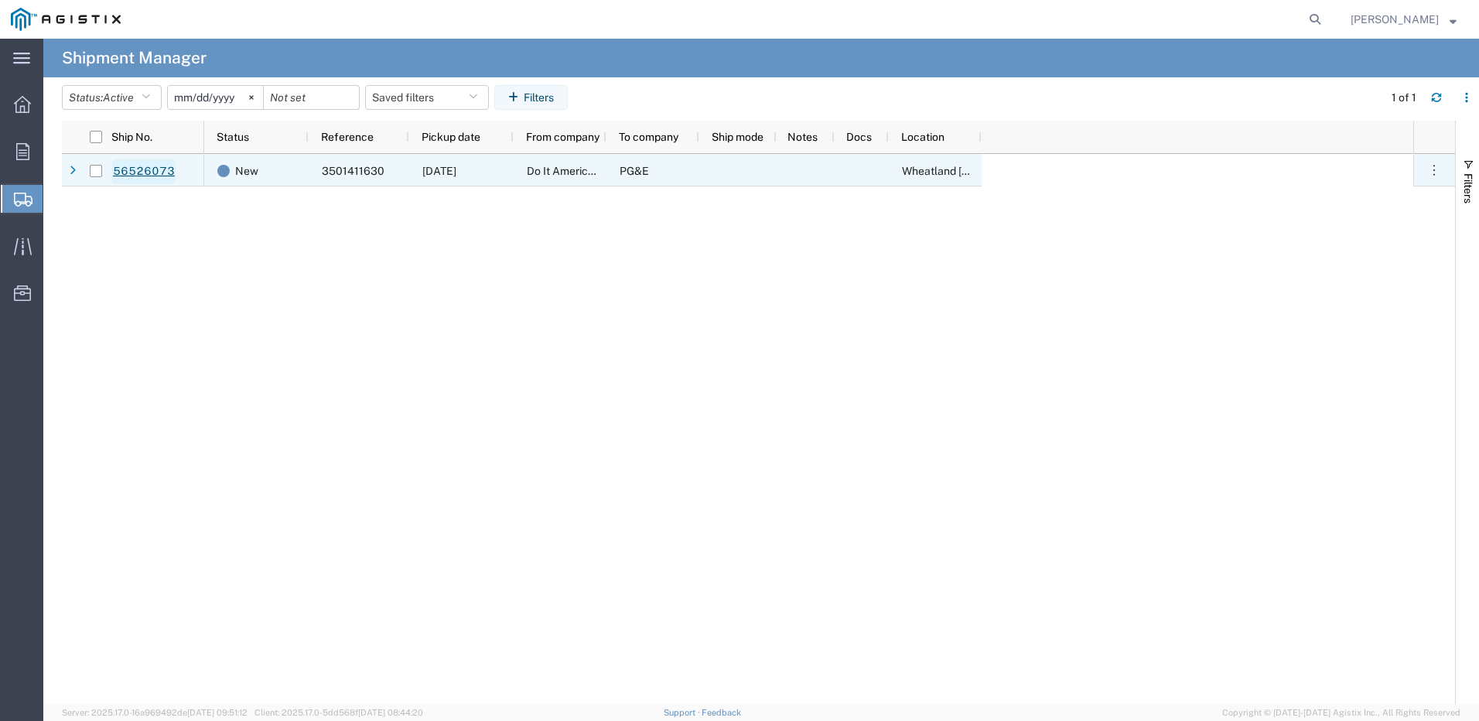
click at [145, 176] on link "56526073" at bounding box center [143, 171] width 63 height 25
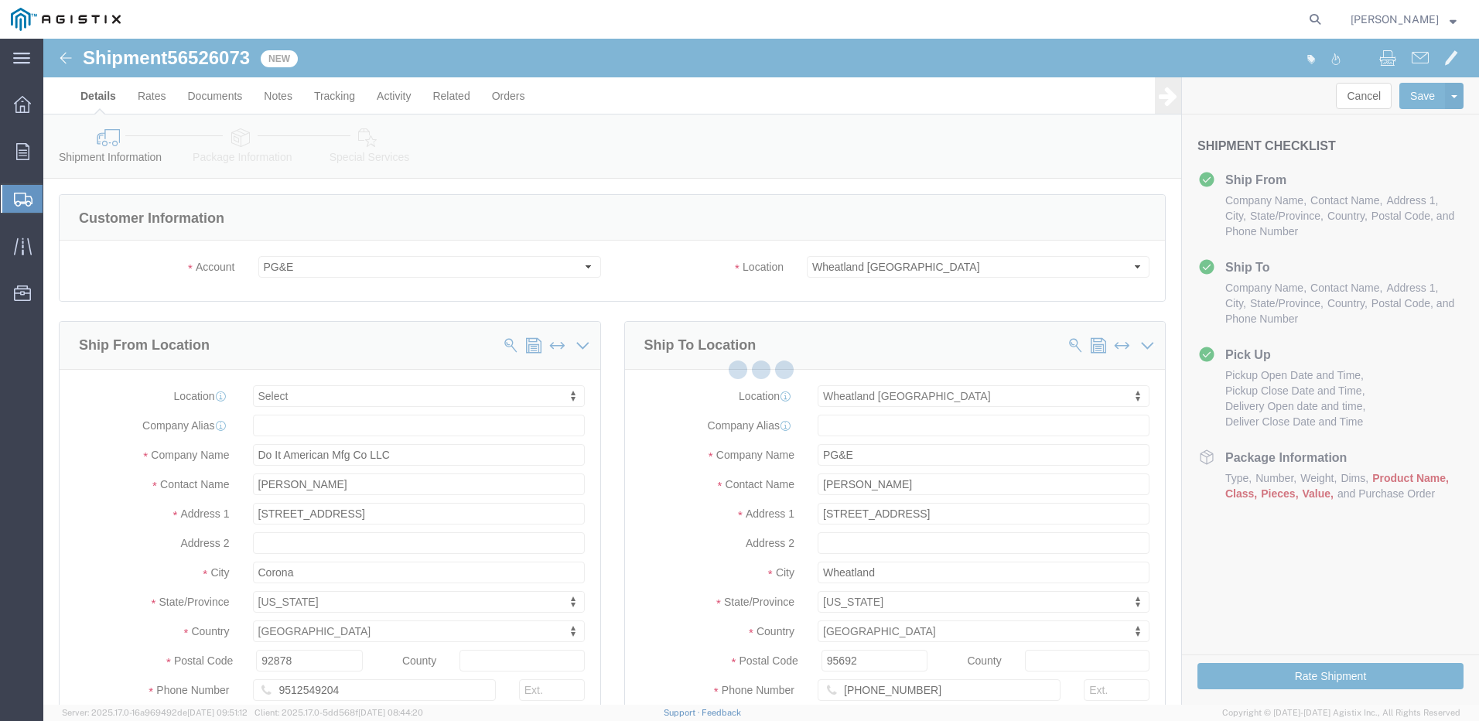
select select
select select "19996"
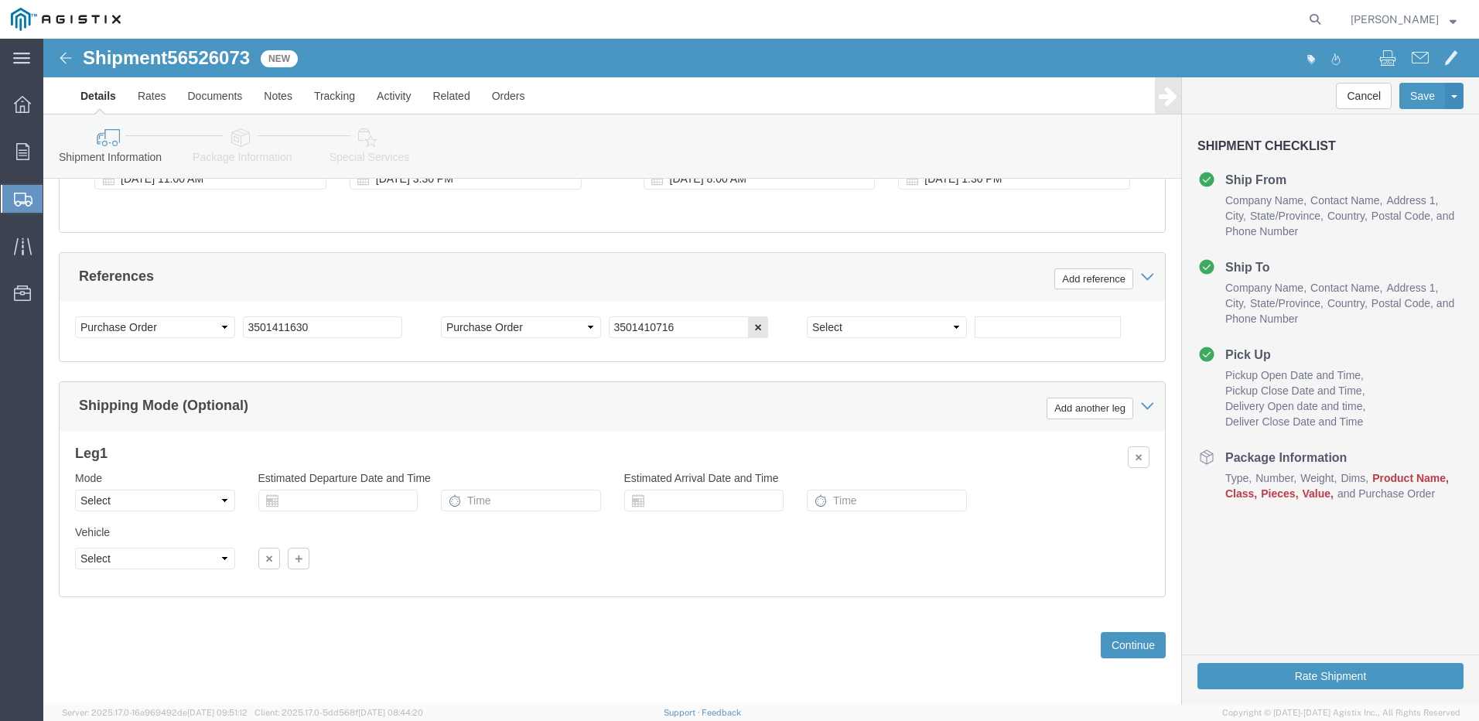
scroll to position [1036, 0]
click button "Continue"
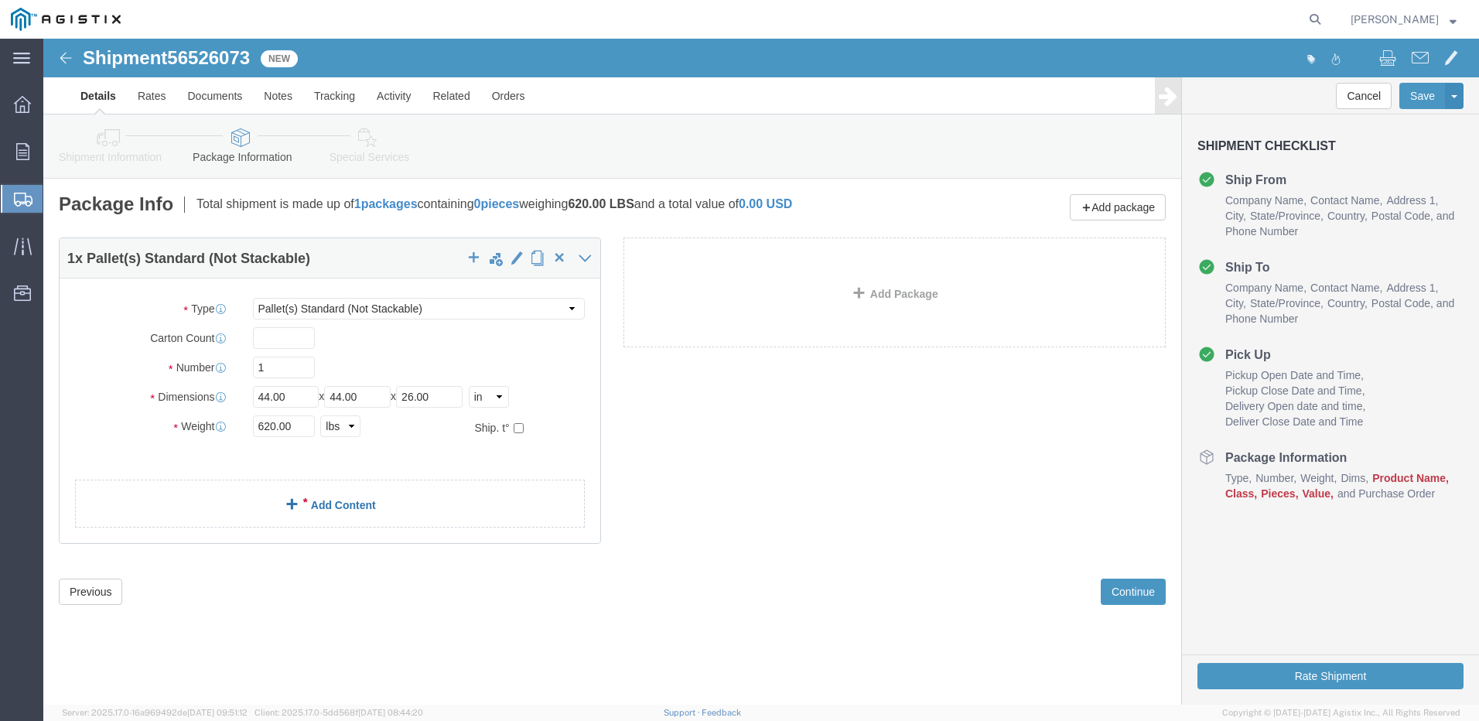
click link "Add Content"
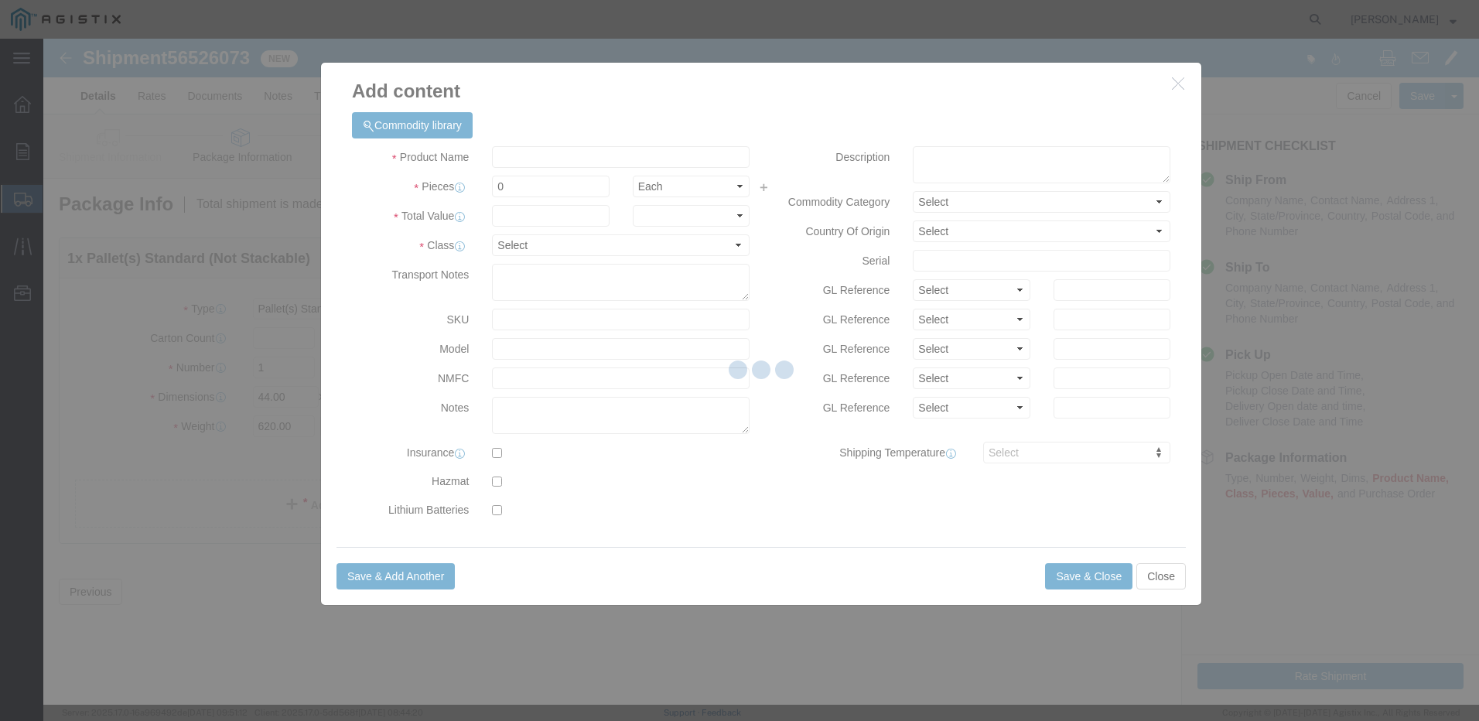
click at [533, 152] on div at bounding box center [761, 372] width 1436 height 666
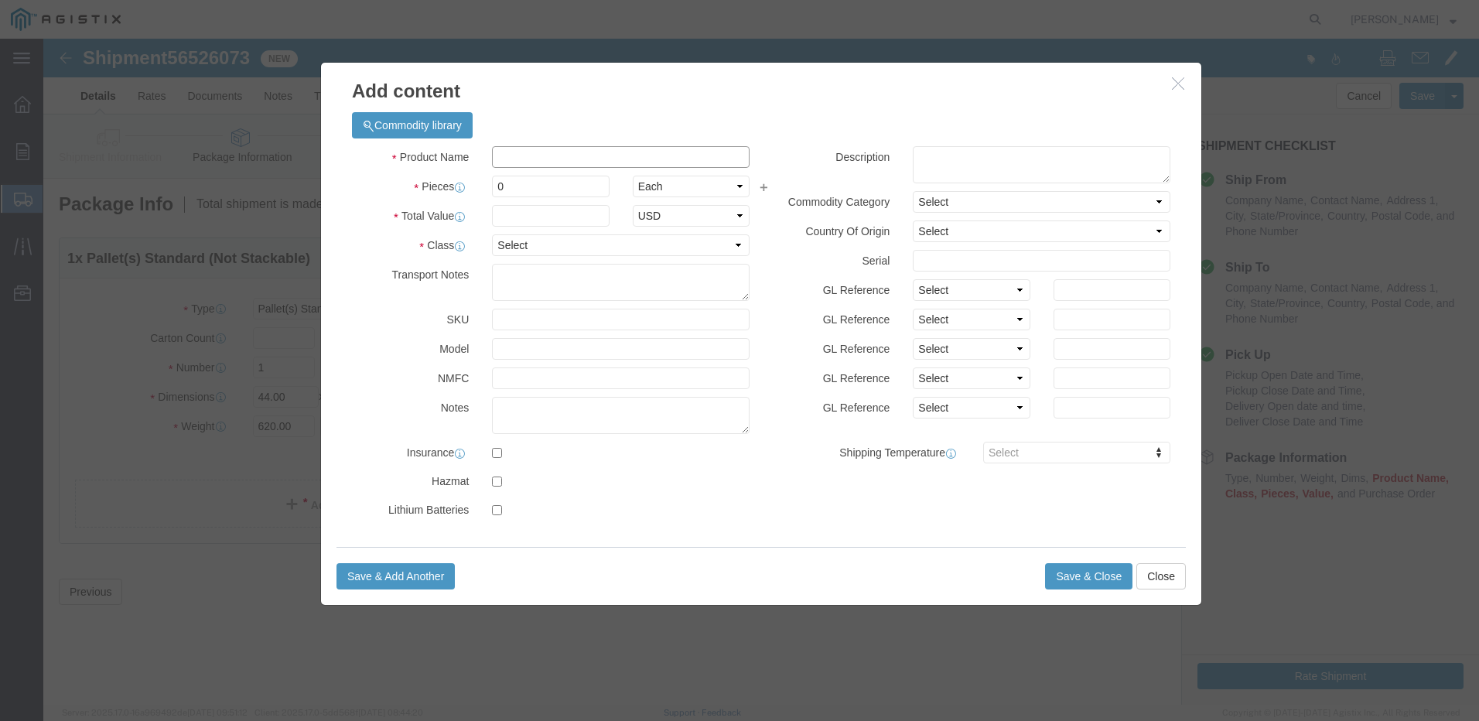
click input "text"
click input "PG&Em234160 Spool, PG&E M243301, PG&E M244412"
type input "PG&E M234160 Spool, PG&E M243301, PG&E M244412"
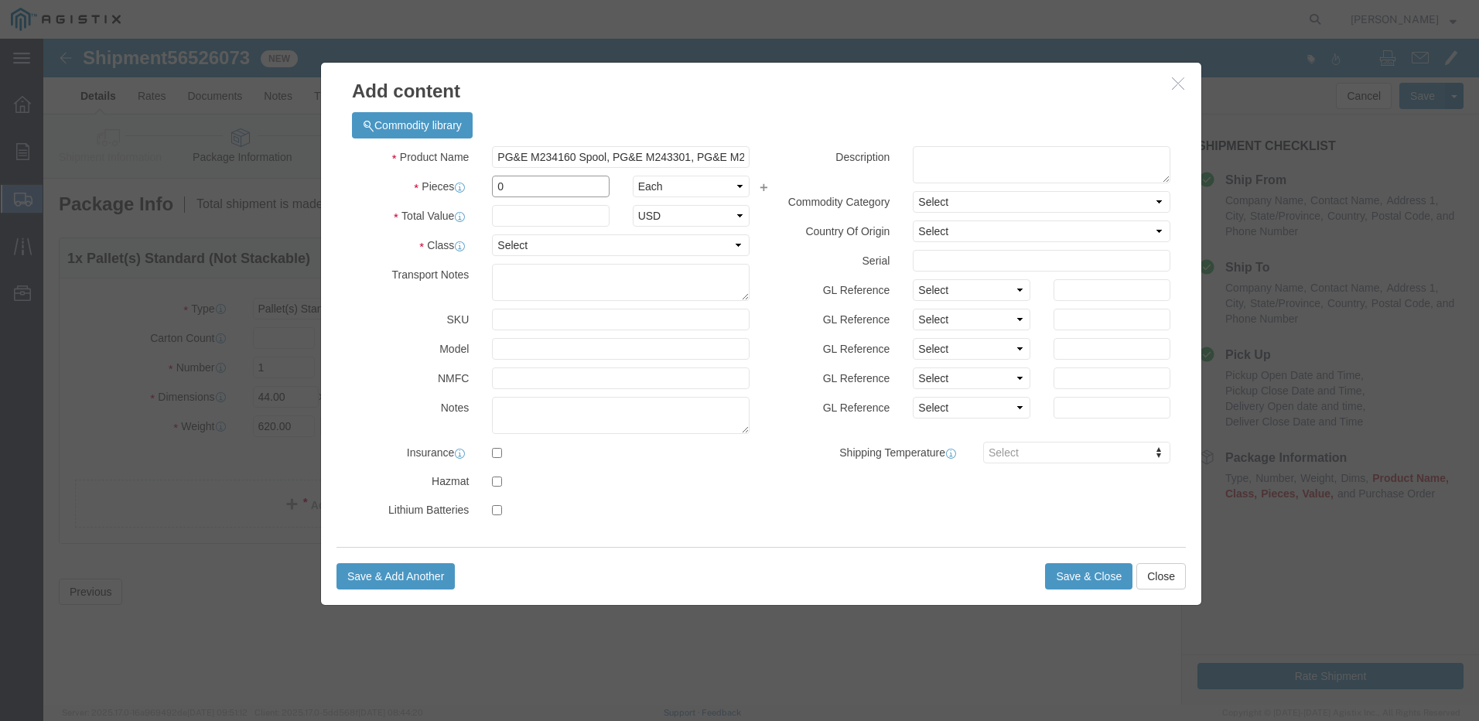
click input "0"
type input "25"
click input "text"
type input "6350"
click select "Select 50 55 60 65 70 85 92.5 100 125 175 250 300 400"
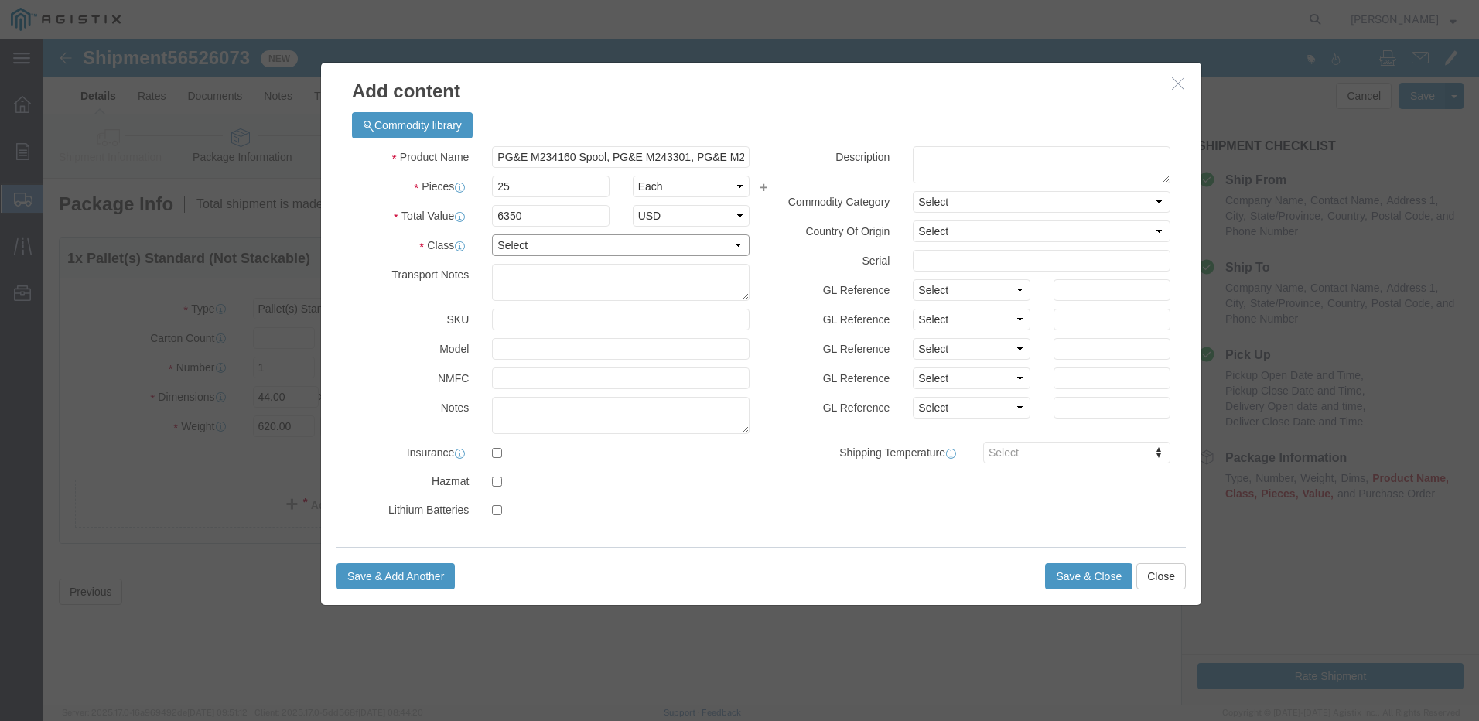
select select "70"
click select "Select 50 55 60 65 70 85 92.5 100 125 175 250 300 400"
click button "Save & Close"
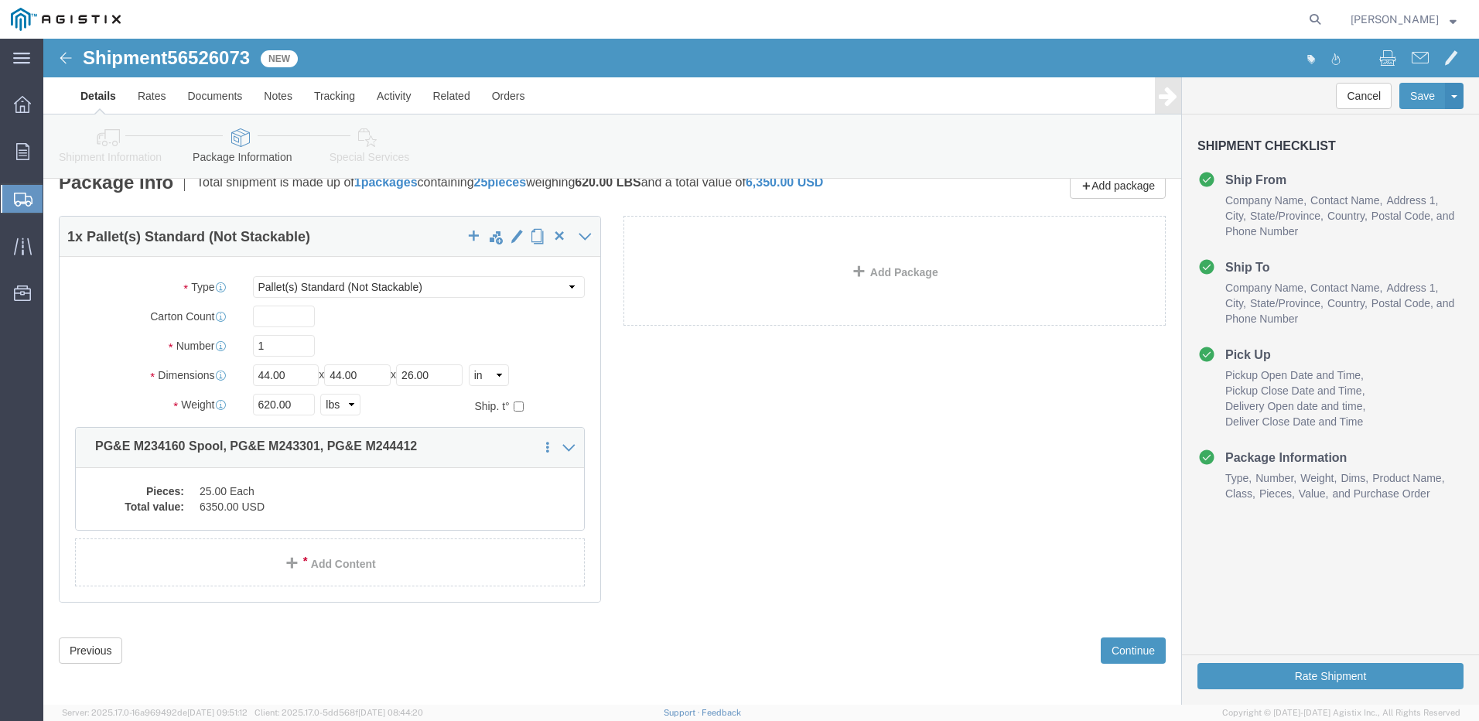
scroll to position [28, 0]
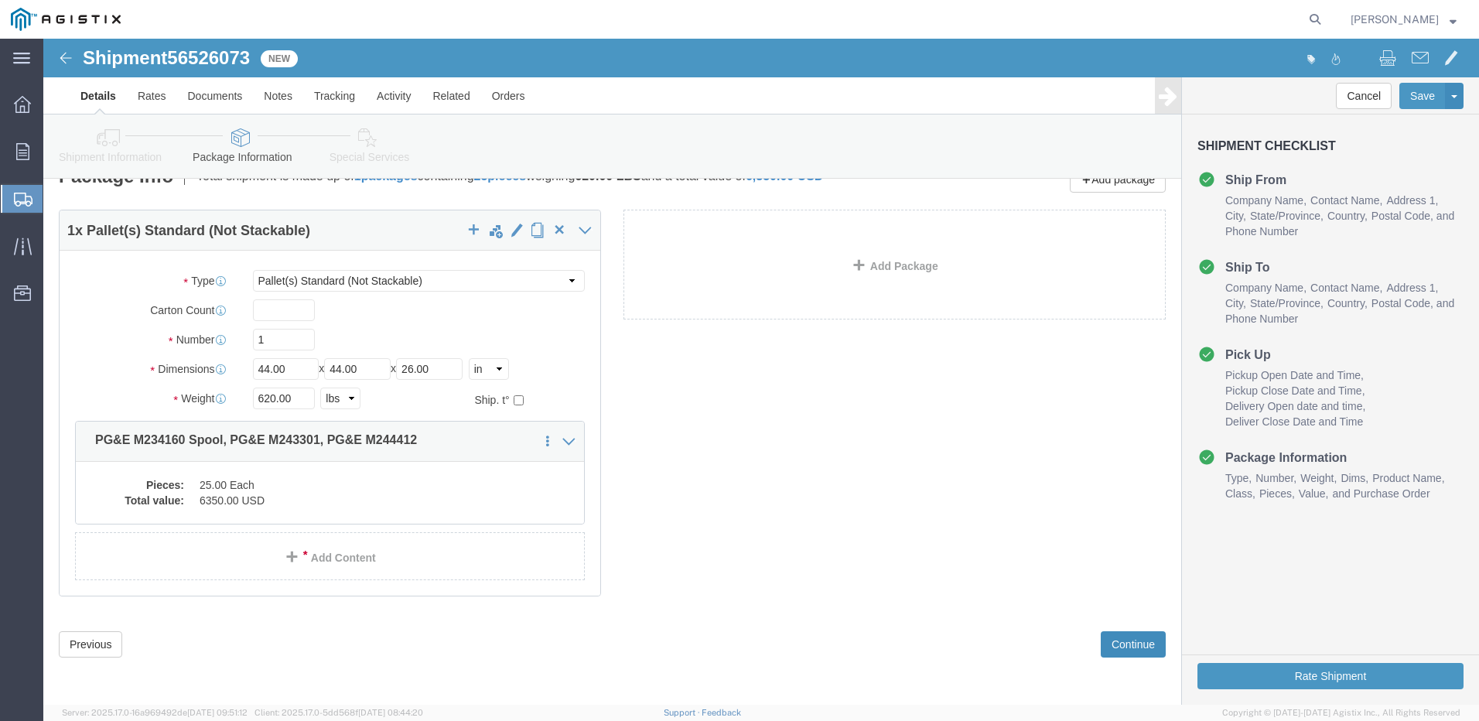
click button "Continue"
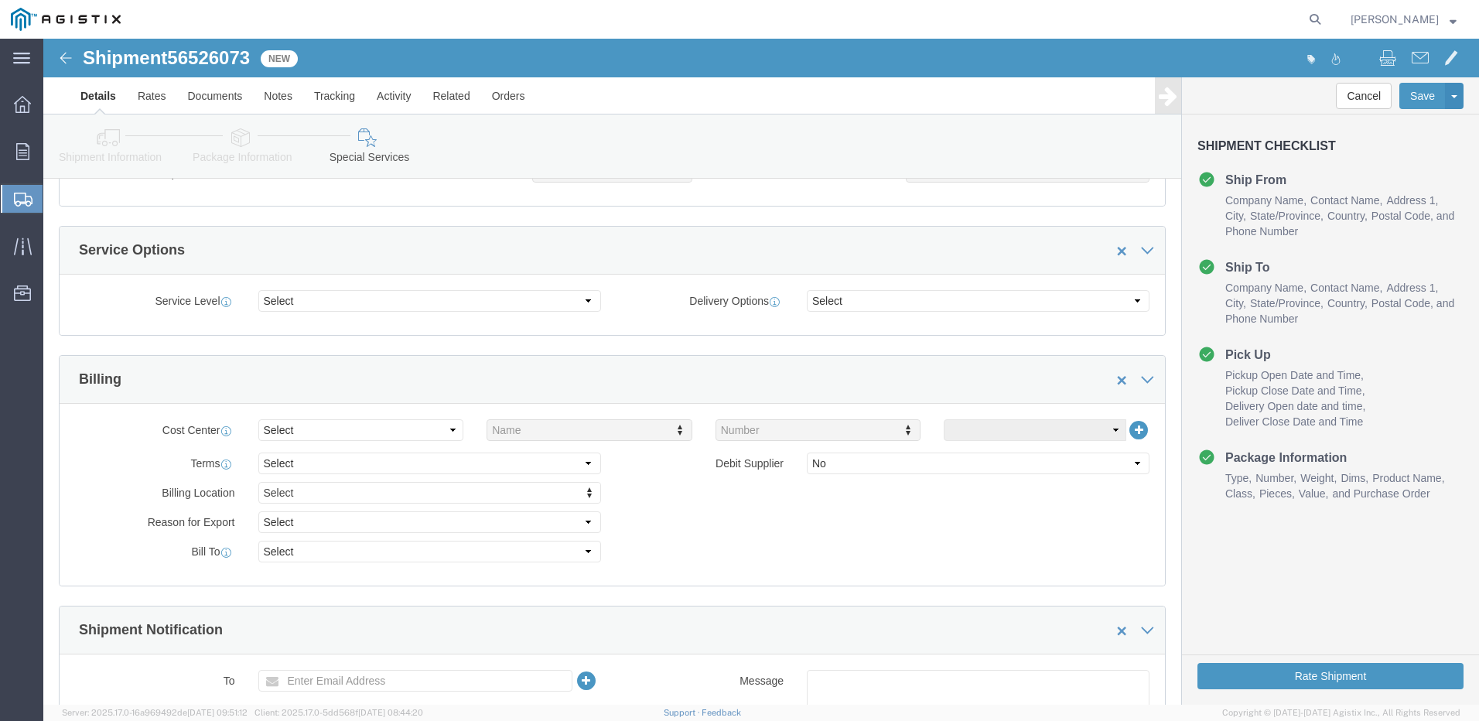
scroll to position [337, 0]
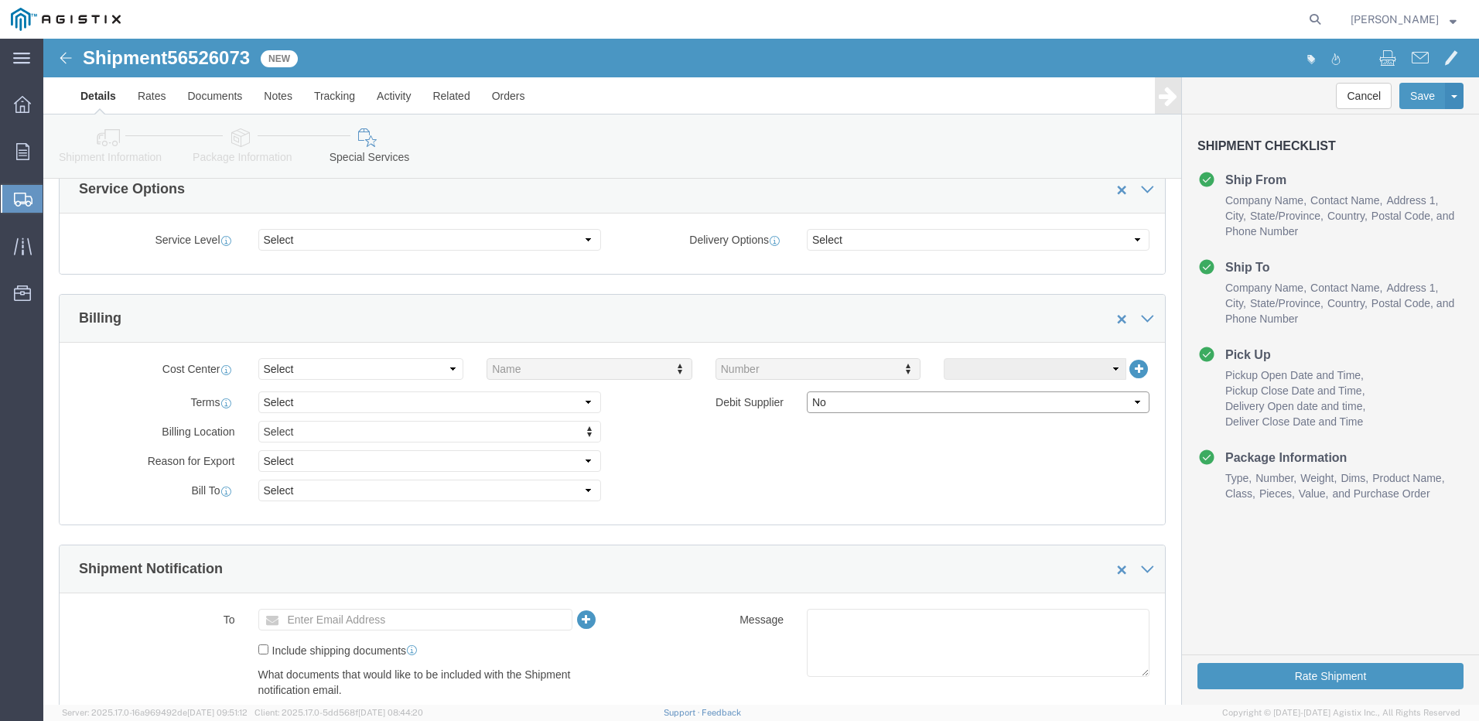
click select "Select Yes No"
select select "true"
click select "Select Yes No"
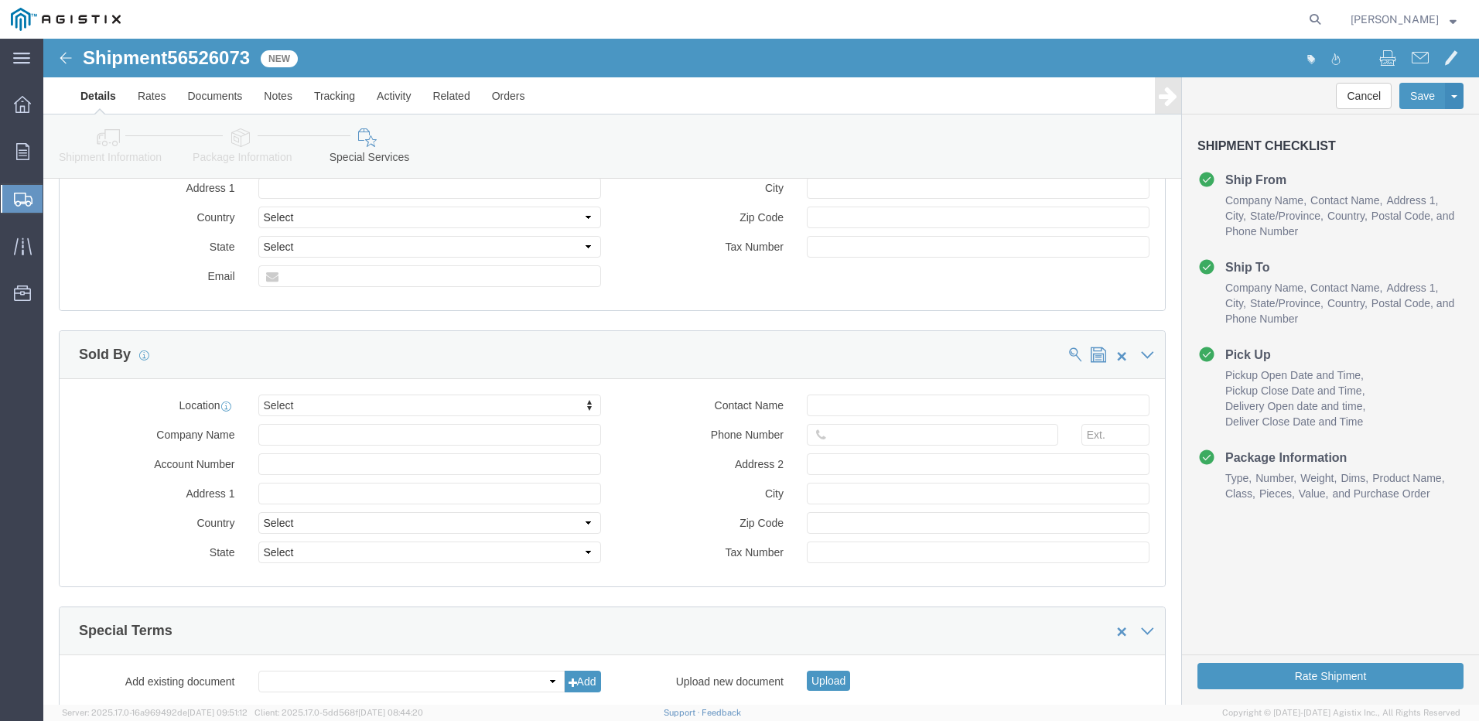
scroll to position [1202, 0]
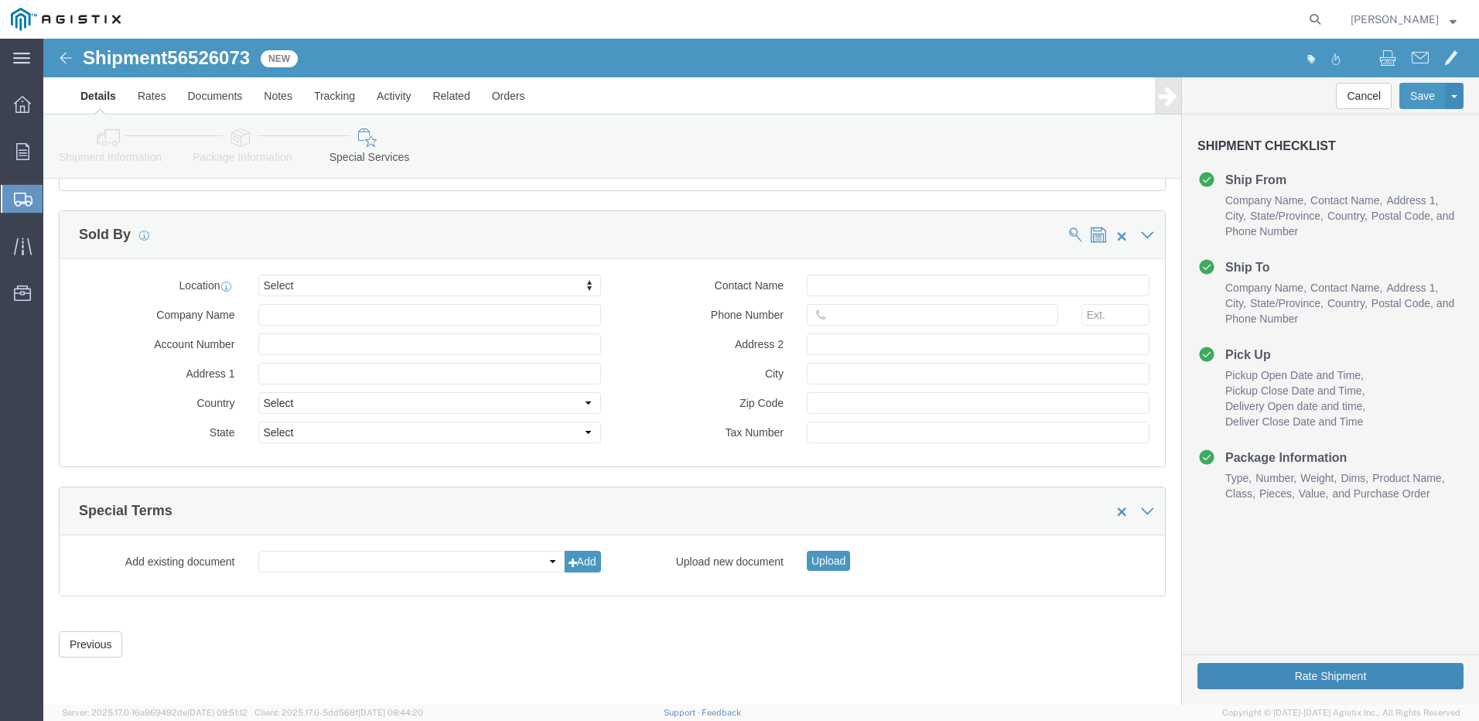
click button "Rate Shipment"
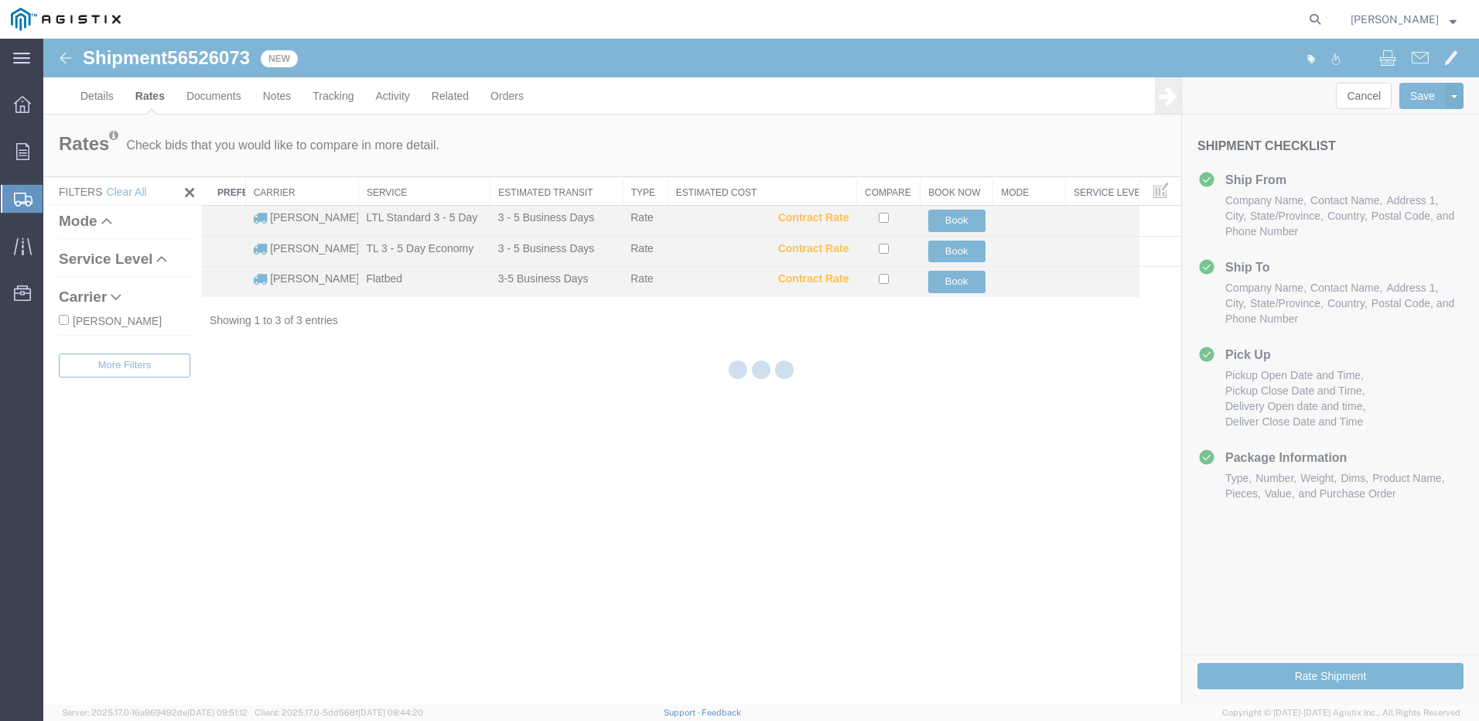
scroll to position [0, 0]
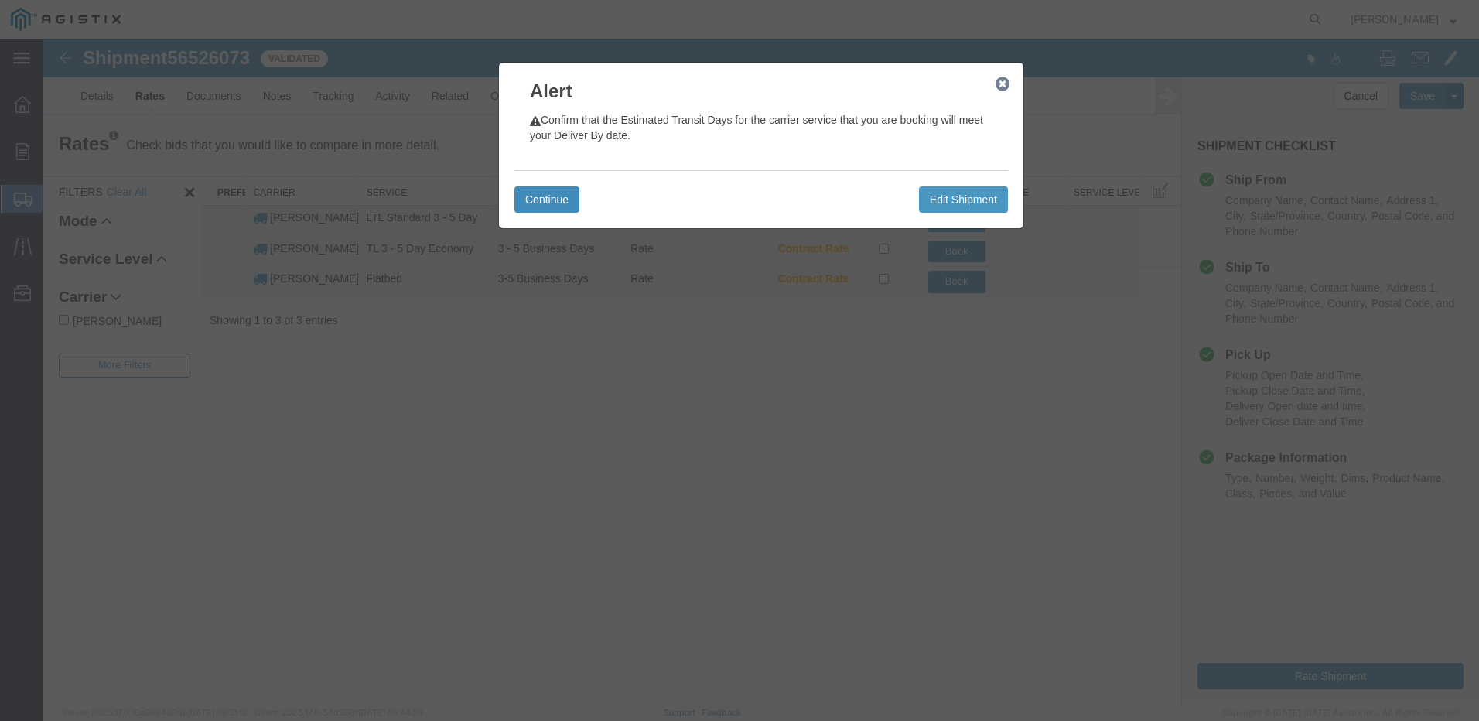
click at [558, 200] on button "Continue" at bounding box center [547, 199] width 65 height 26
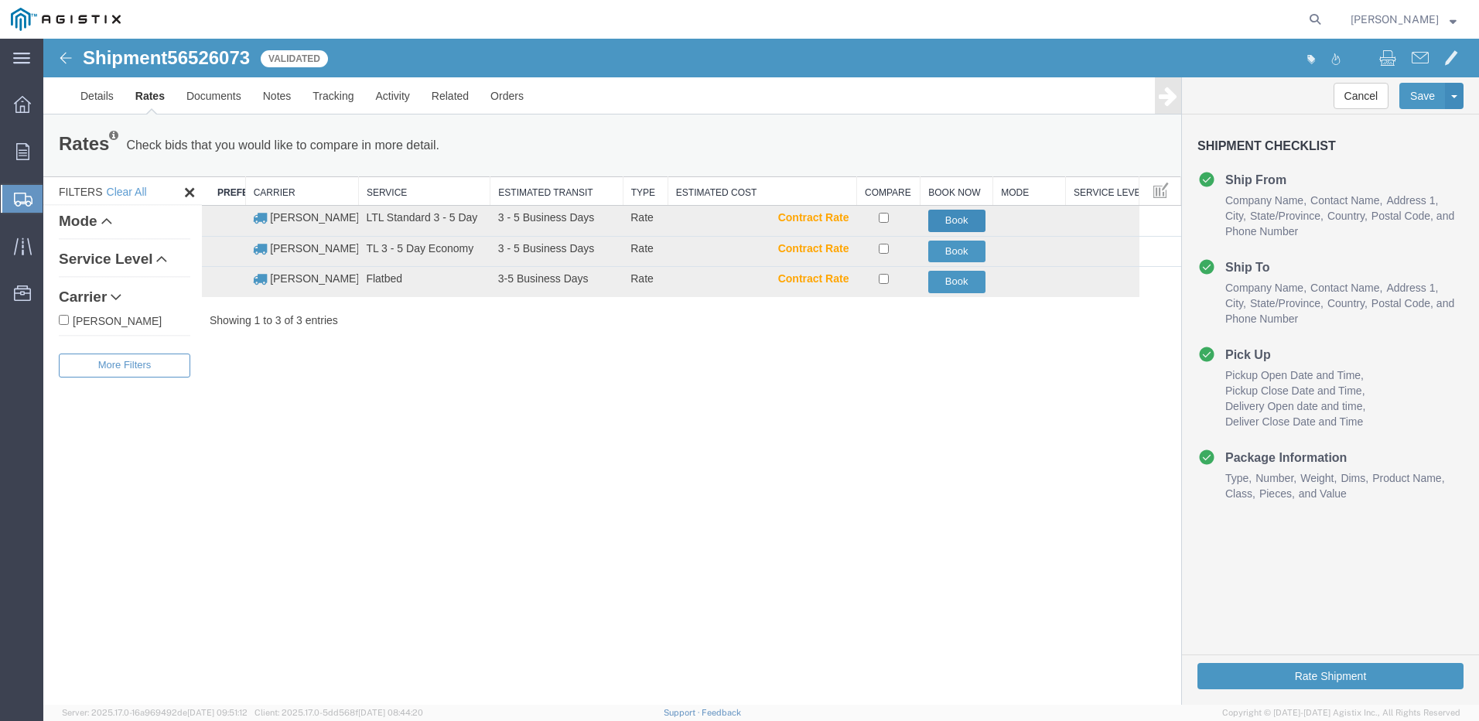
click at [952, 222] on button "Book" at bounding box center [957, 221] width 57 height 22
